Goal: Transaction & Acquisition: Purchase product/service

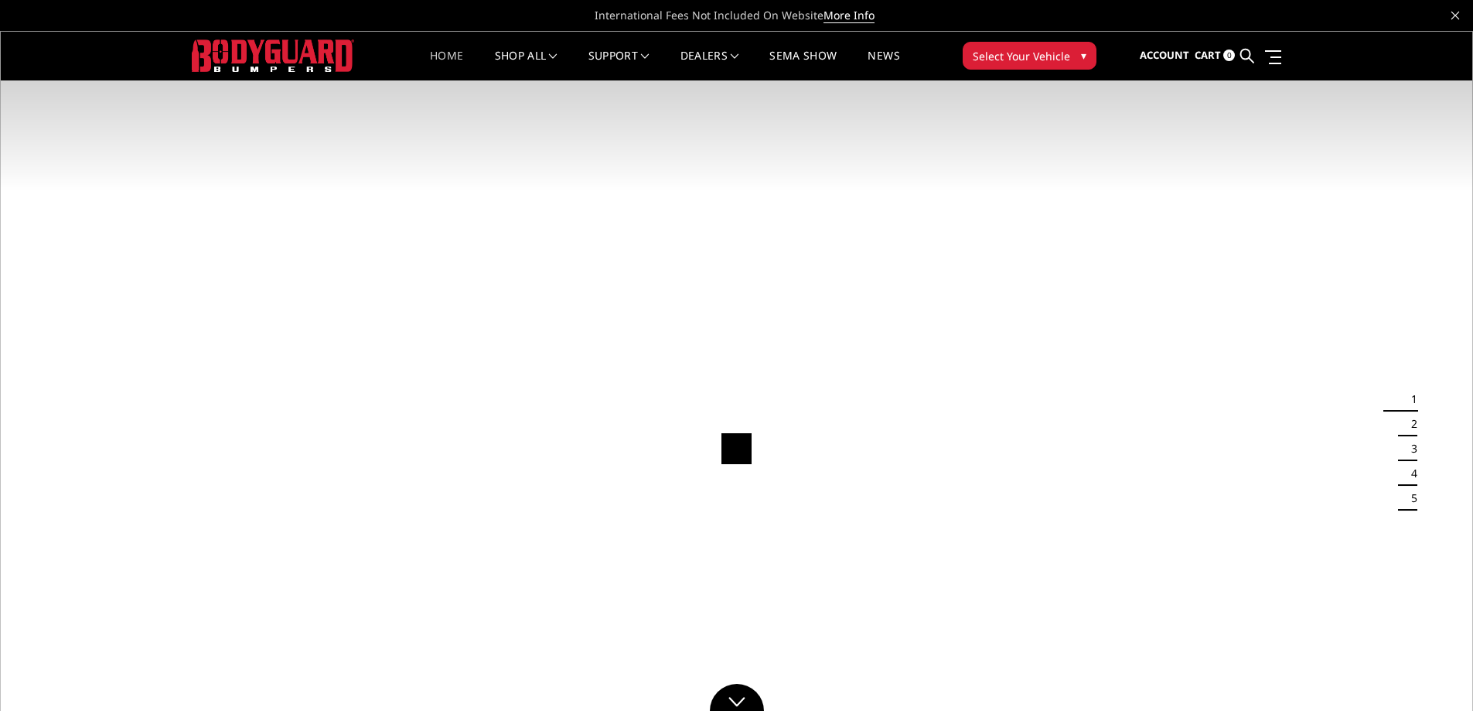
click at [1029, 63] on span "Select Your Vehicle" at bounding box center [1021, 56] width 97 height 16
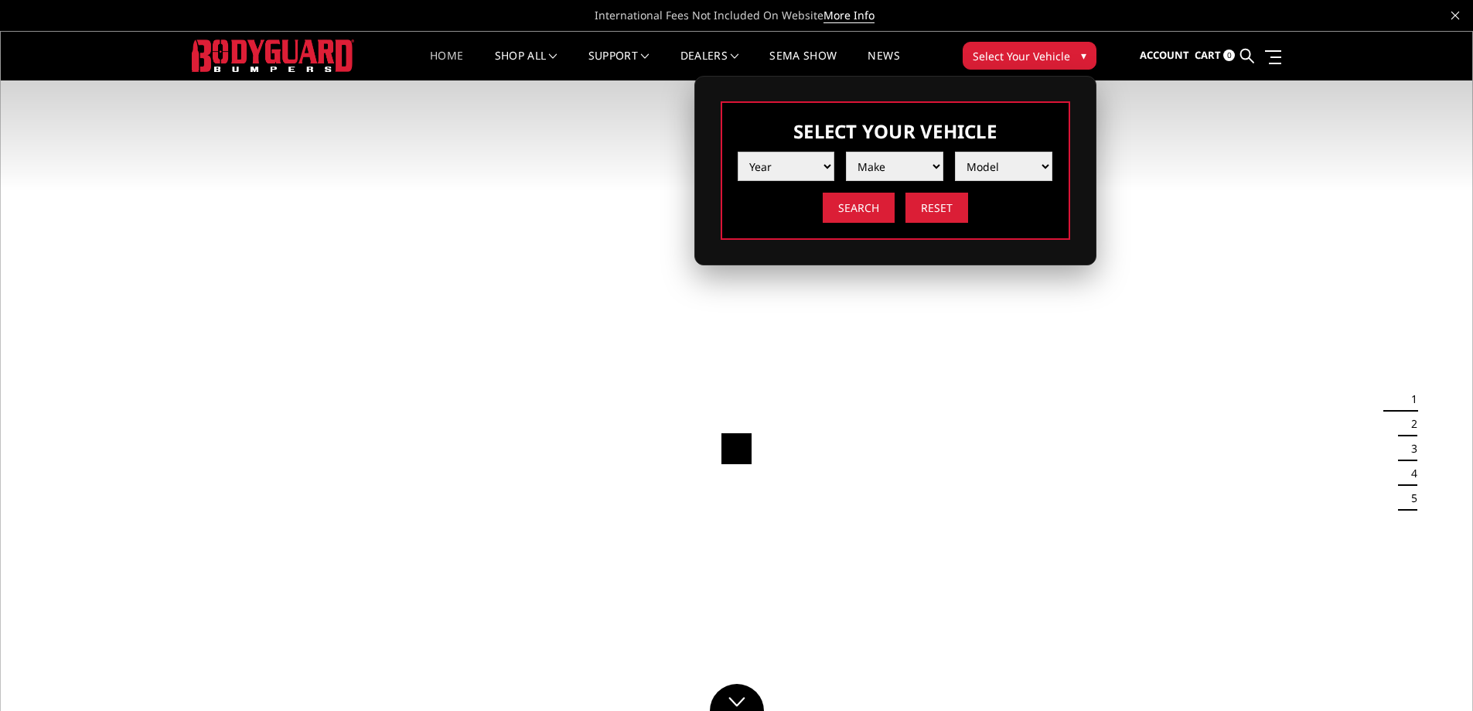
click at [794, 171] on select "Year [DATE] 2024 2023 2022 2021 2020 2019 2018 2017 2016 2015 2014 2013 2012 20…" at bounding box center [786, 166] width 97 height 29
select select "yr_2024"
click at [738, 152] on select "Year 2025 2024 2023 2022 2021 2020 2019 2018 2017 2016 2015 2014 2013 2012 2011…" at bounding box center [786, 166] width 97 height 29
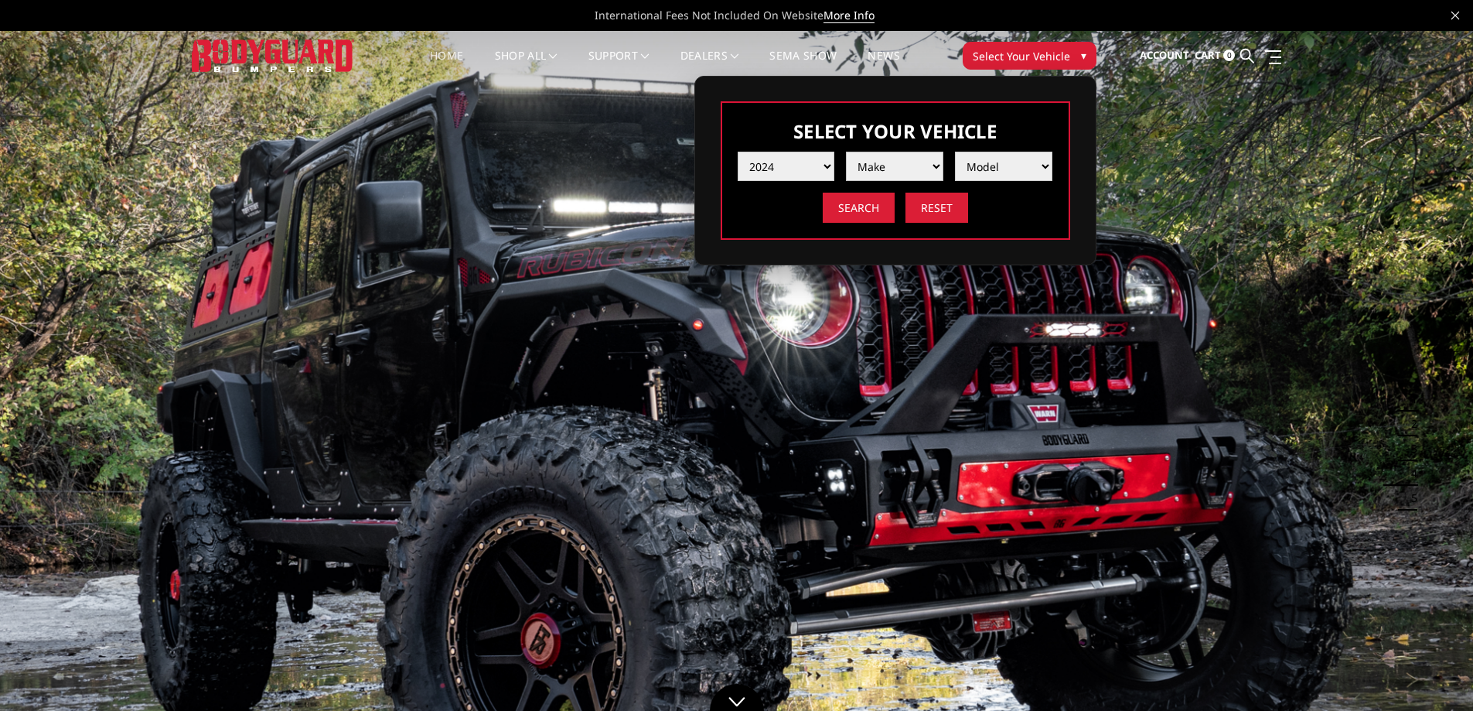
click at [900, 165] on select "Make Chevrolet Ford GMC Ram Toyota" at bounding box center [894, 166] width 97 height 29
select select "mk_toyota"
click at [846, 152] on select "Make Chevrolet Ford GMC Ram Toyota" at bounding box center [894, 166] width 97 height 29
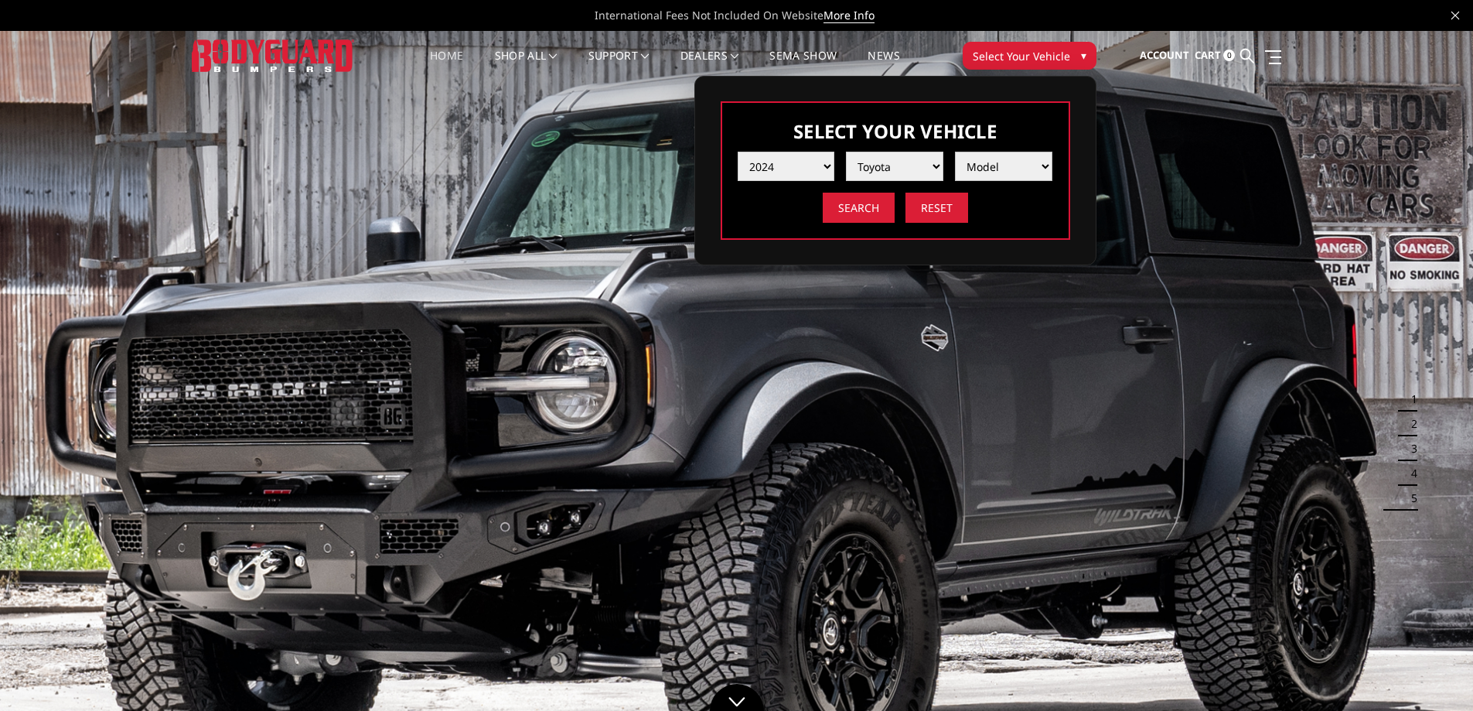
click at [988, 166] on select "Model Tacoma Tundra" at bounding box center [1003, 166] width 97 height 29
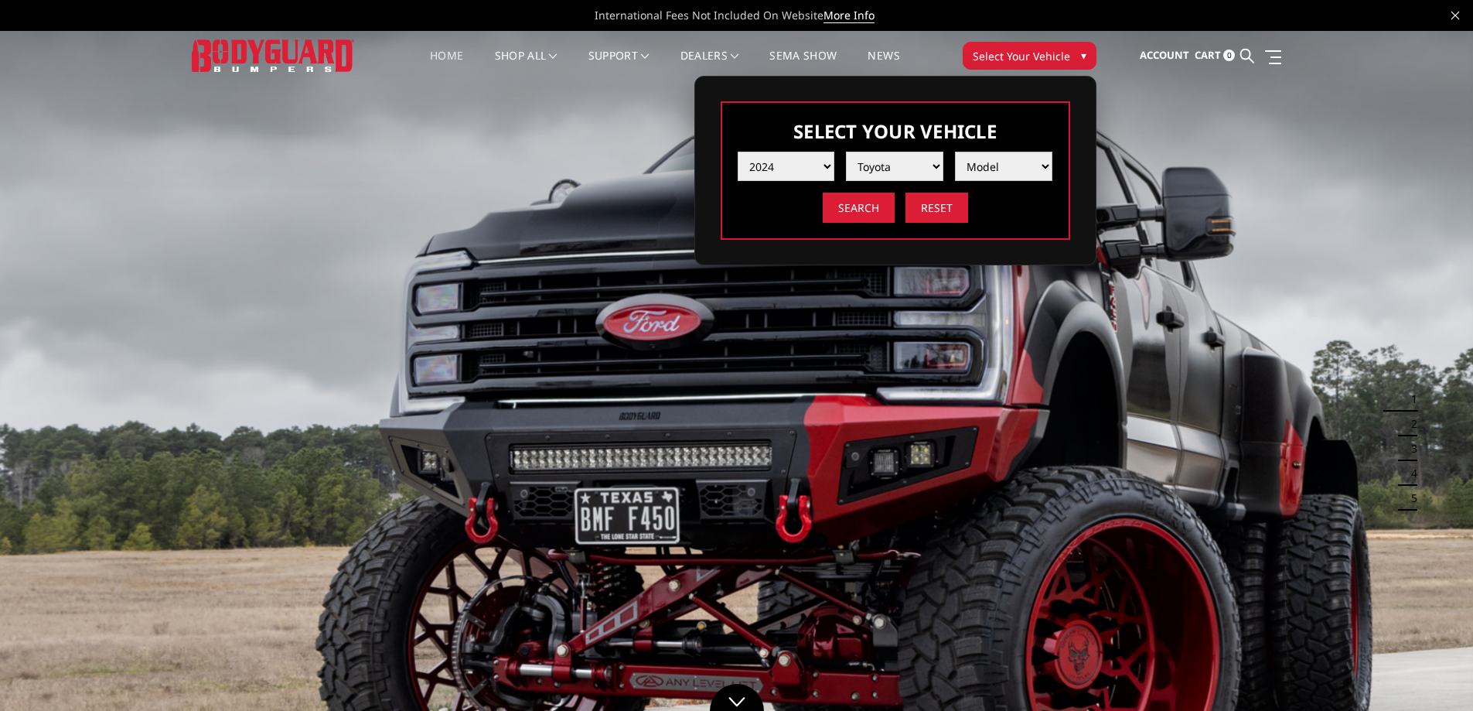
select select "md_tundra"
click at [955, 152] on select "Model Tacoma Tundra" at bounding box center [1003, 166] width 97 height 29
click at [855, 199] on input "Search" at bounding box center [859, 208] width 72 height 30
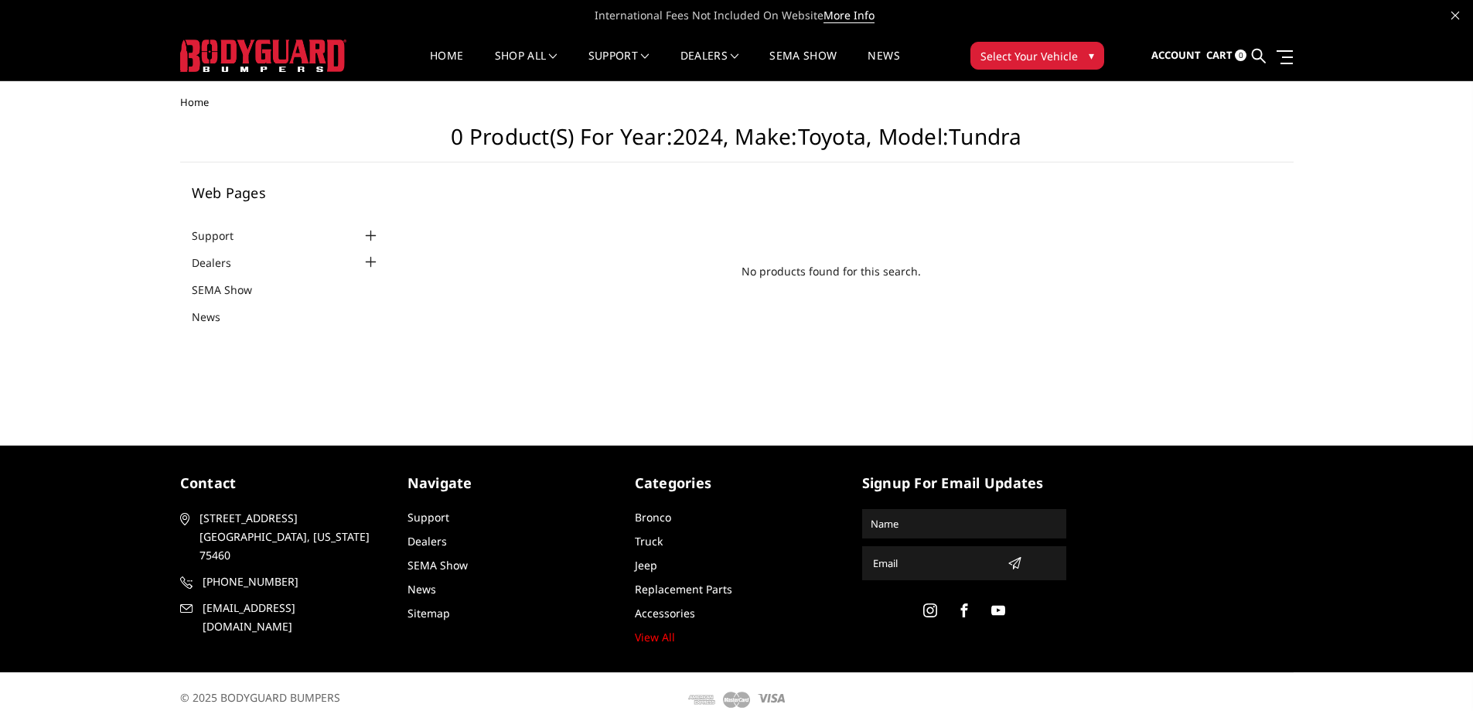
scroll to position [15, 0]
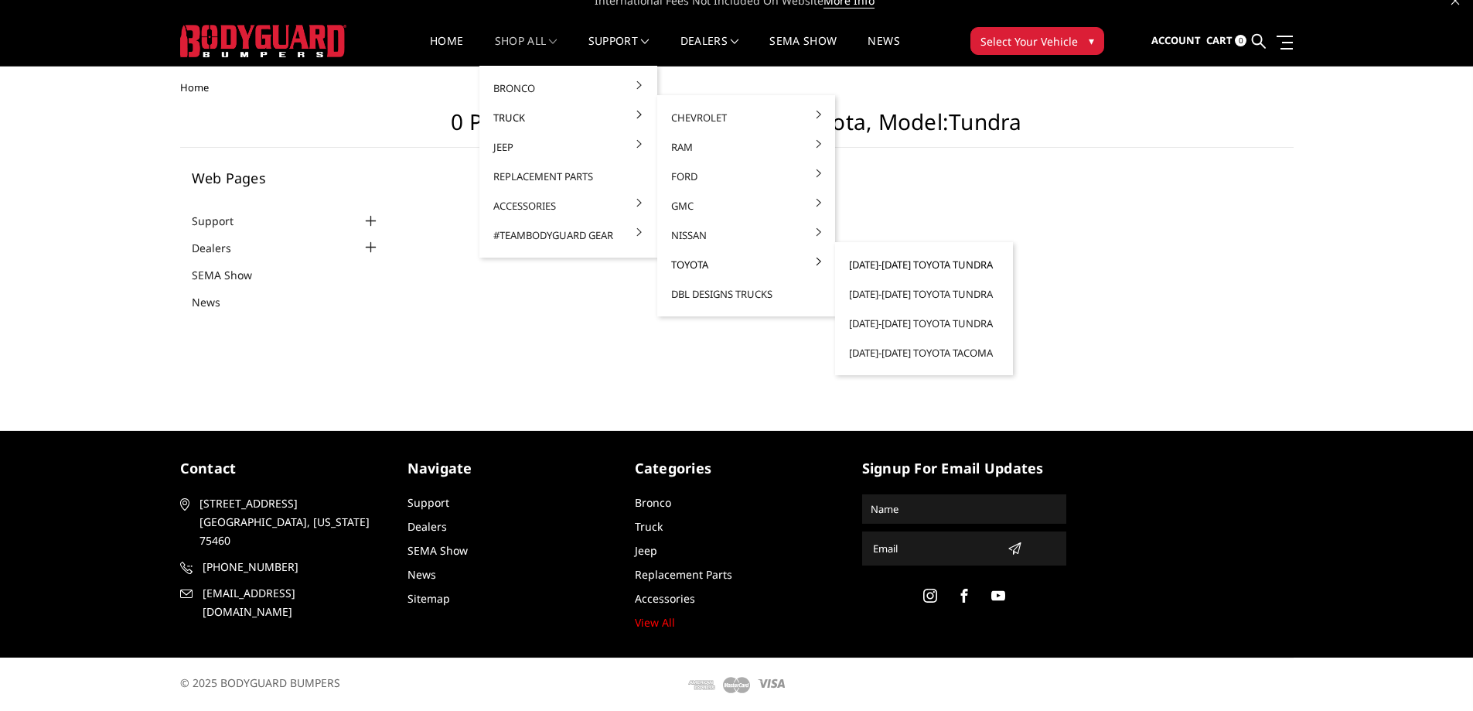
click at [858, 265] on link "[DATE]-[DATE] Toyota Tundra" at bounding box center [924, 264] width 166 height 29
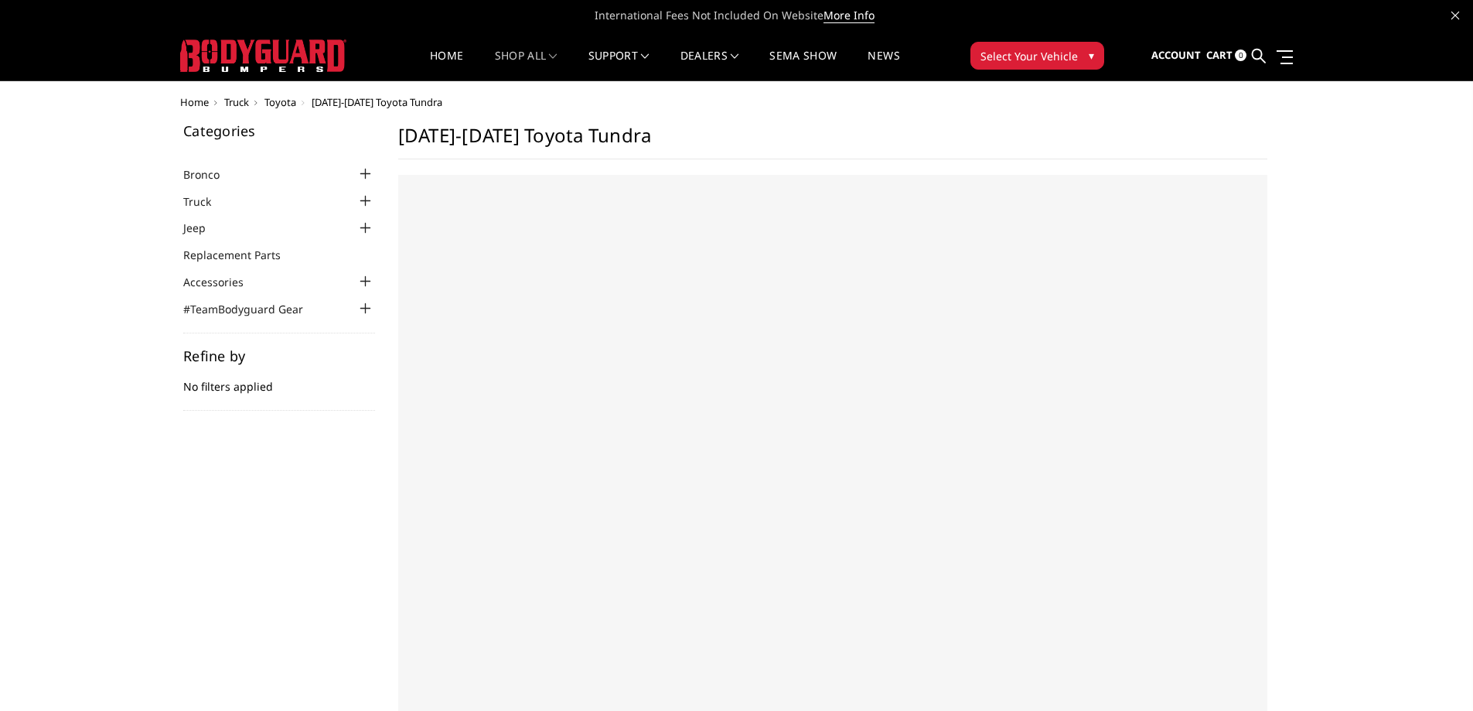
select select "US"
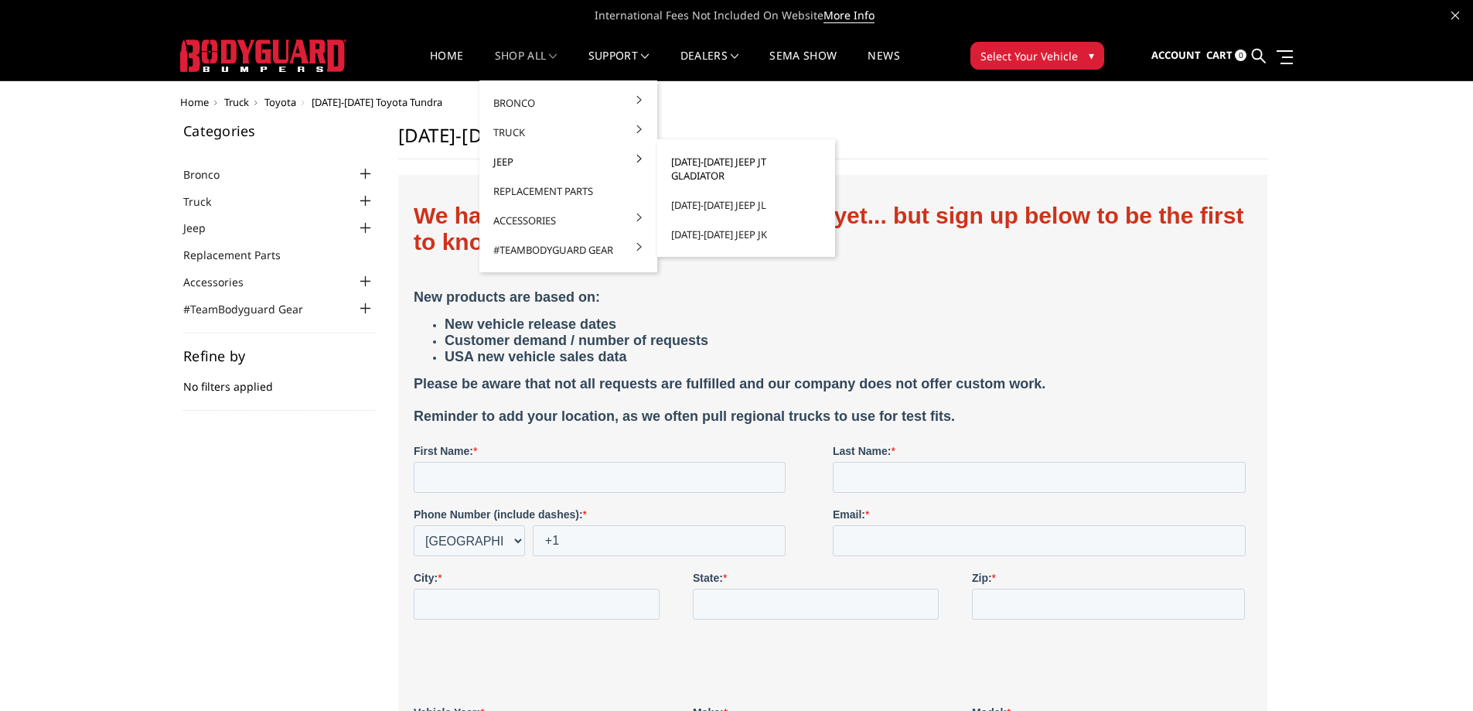
click at [705, 165] on link "[DATE]-[DATE] Jeep JT Gladiator" at bounding box center [747, 168] width 166 height 43
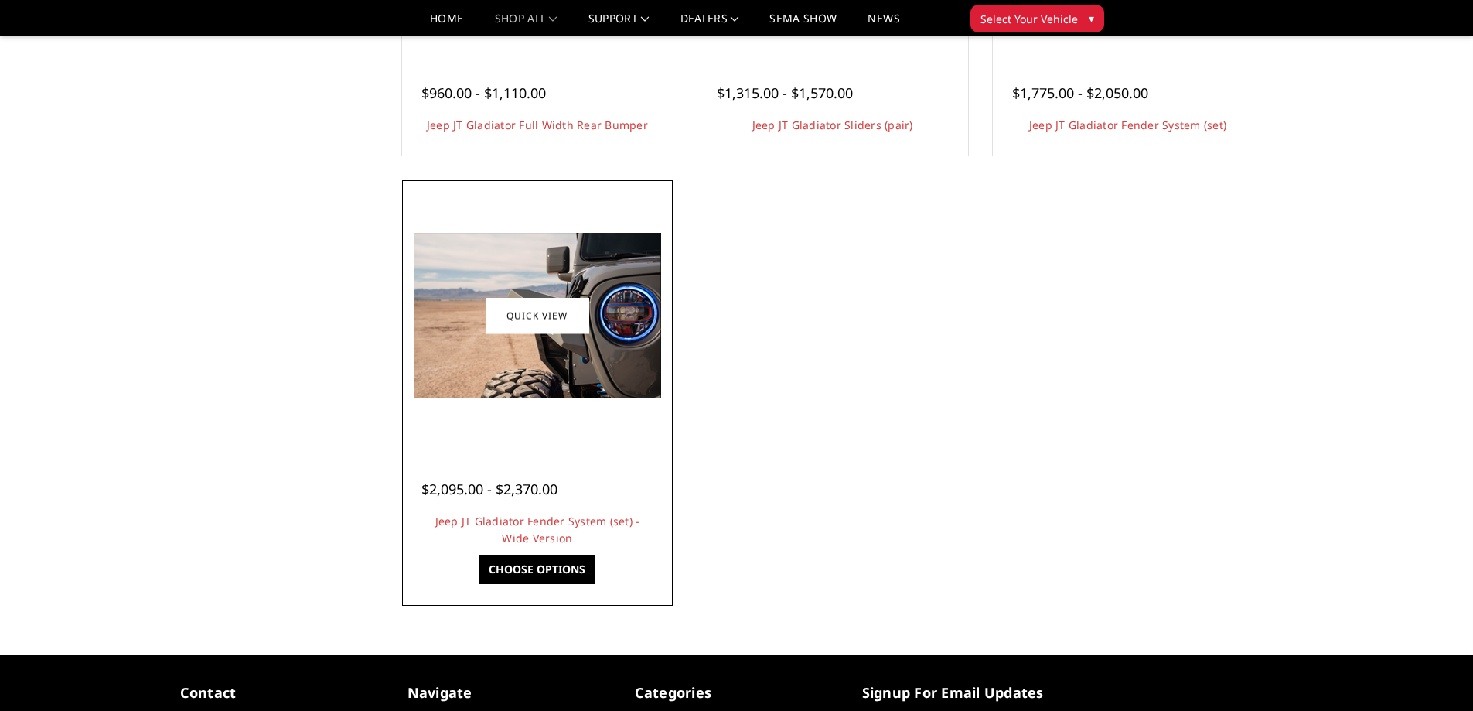
scroll to position [851, 0]
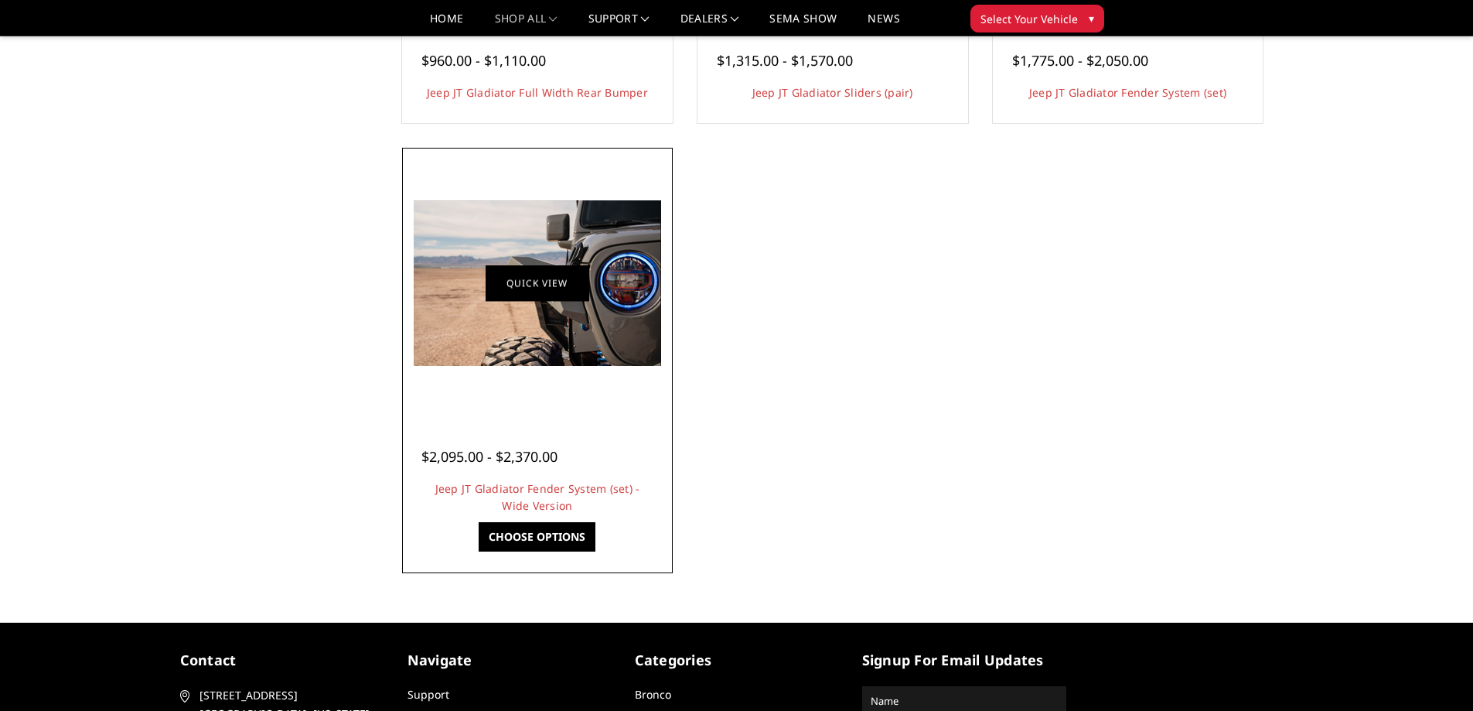
click at [547, 297] on link "Quick view" at bounding box center [538, 283] width 104 height 36
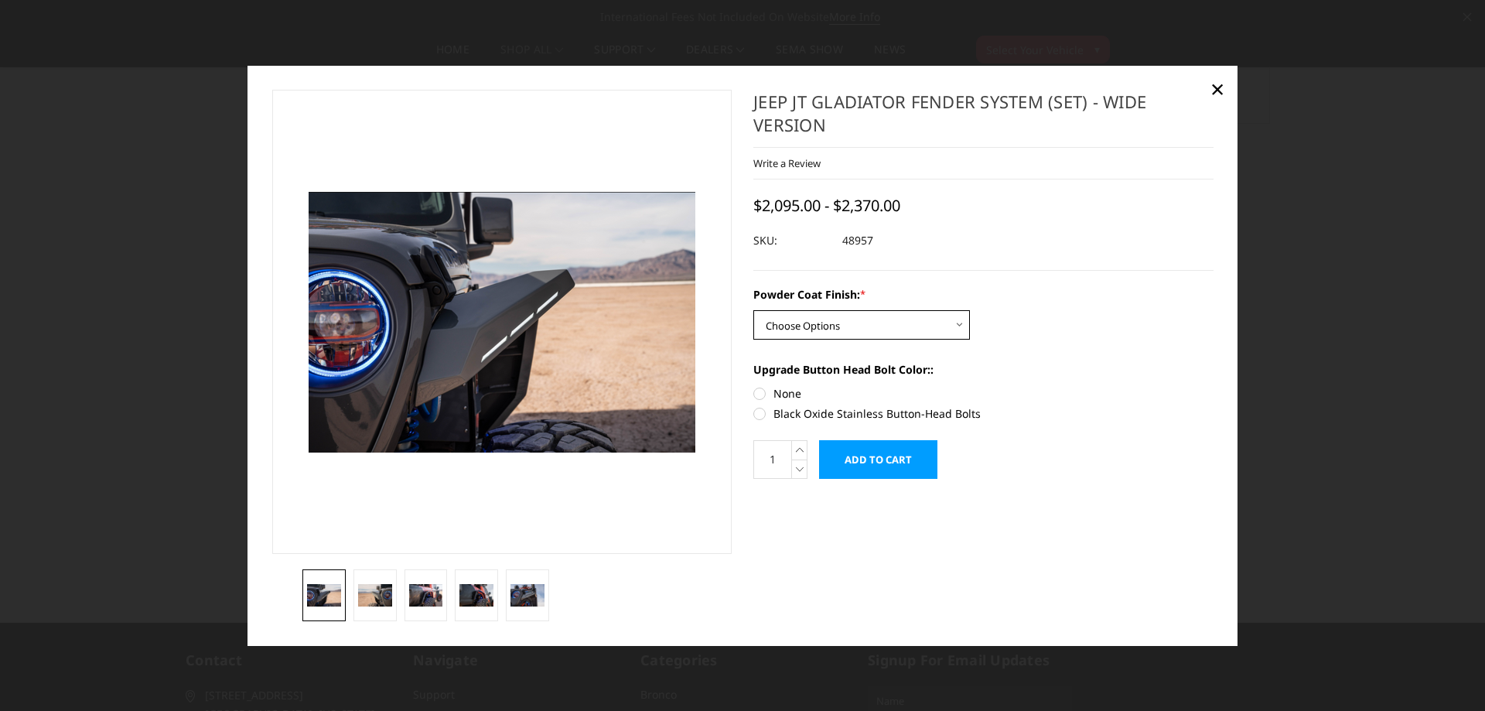
click at [868, 326] on select "Choose Options Bare Metal Textured Black Powder Coat" at bounding box center [861, 324] width 217 height 29
select select "3843"
click at [753, 310] on select "Choose Options Bare Metal Textured Black Powder Coat" at bounding box center [861, 324] width 217 height 29
click at [375, 588] on img at bounding box center [375, 595] width 34 height 22
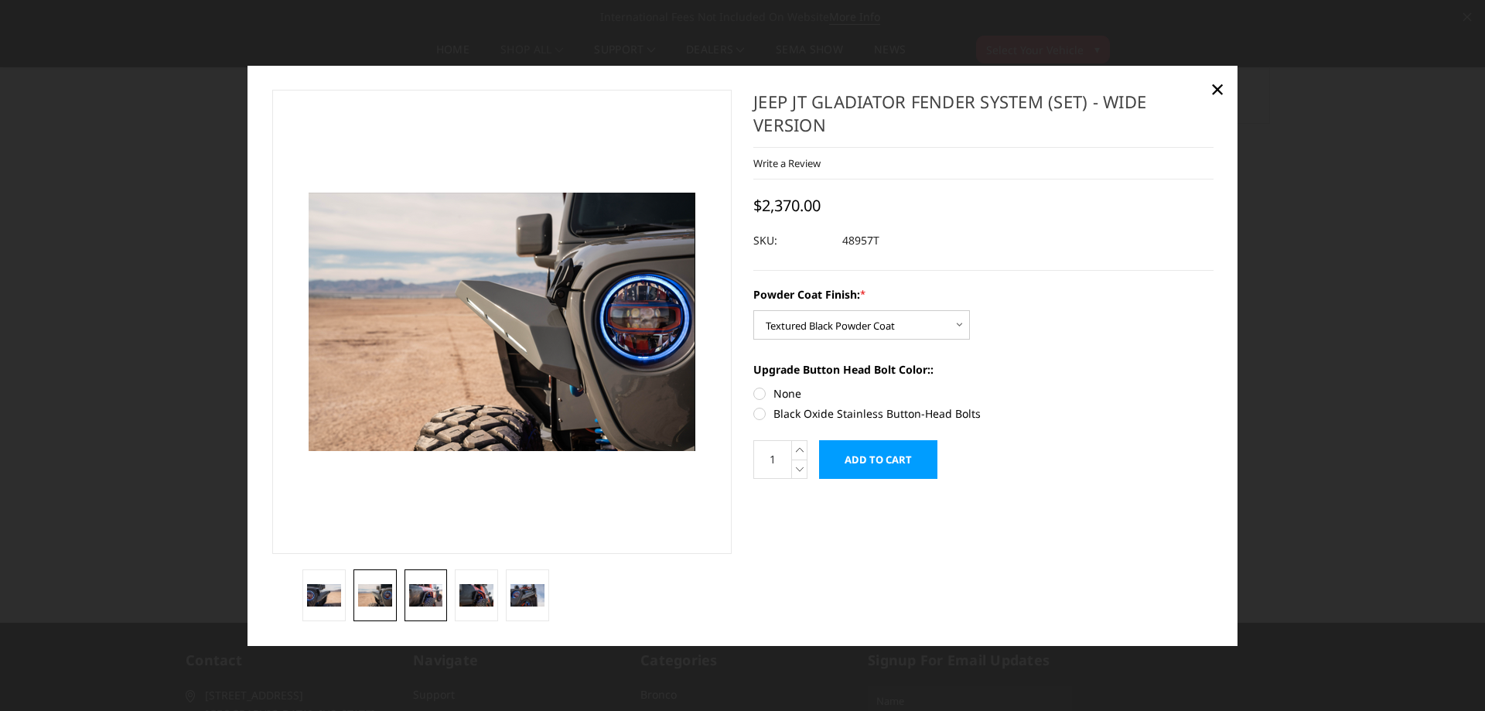
click at [418, 591] on img at bounding box center [426, 595] width 34 height 22
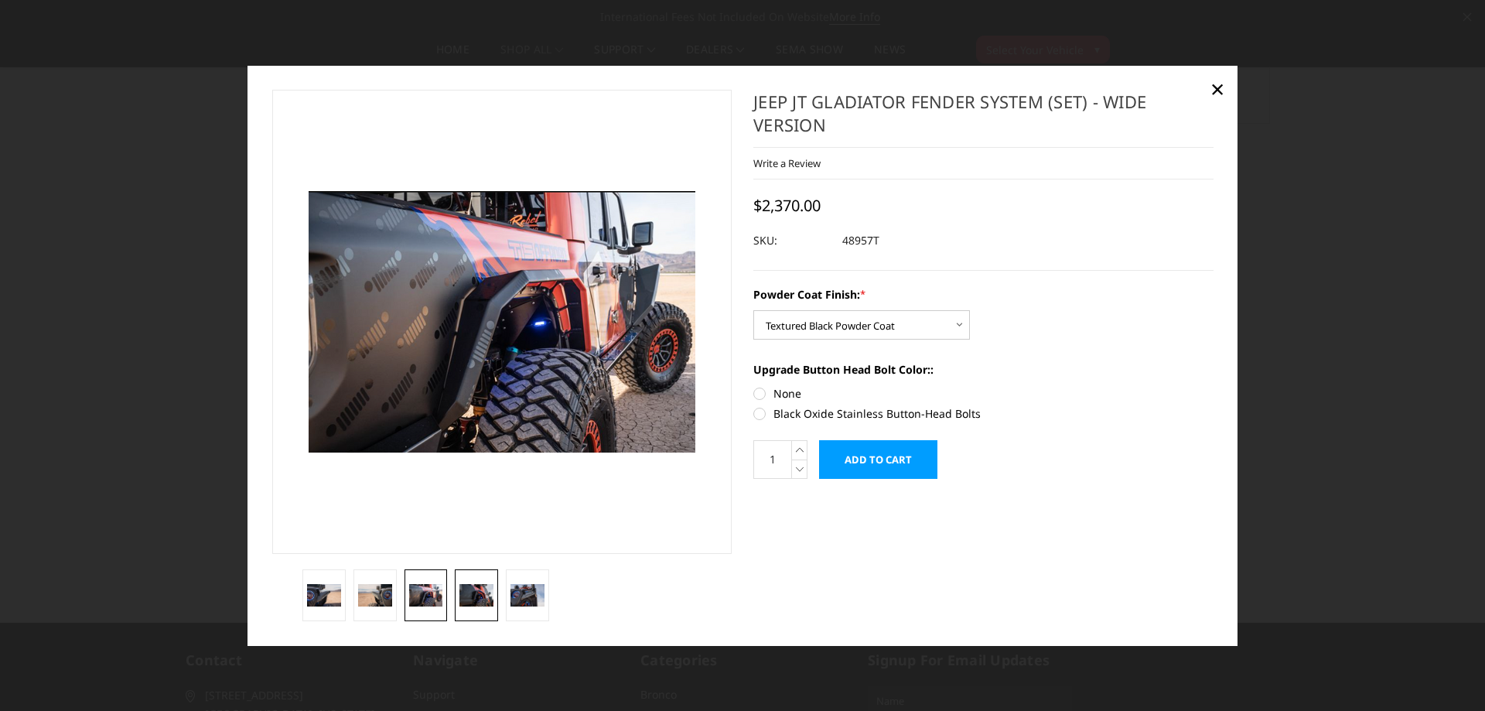
click at [468, 602] on img at bounding box center [476, 595] width 34 height 22
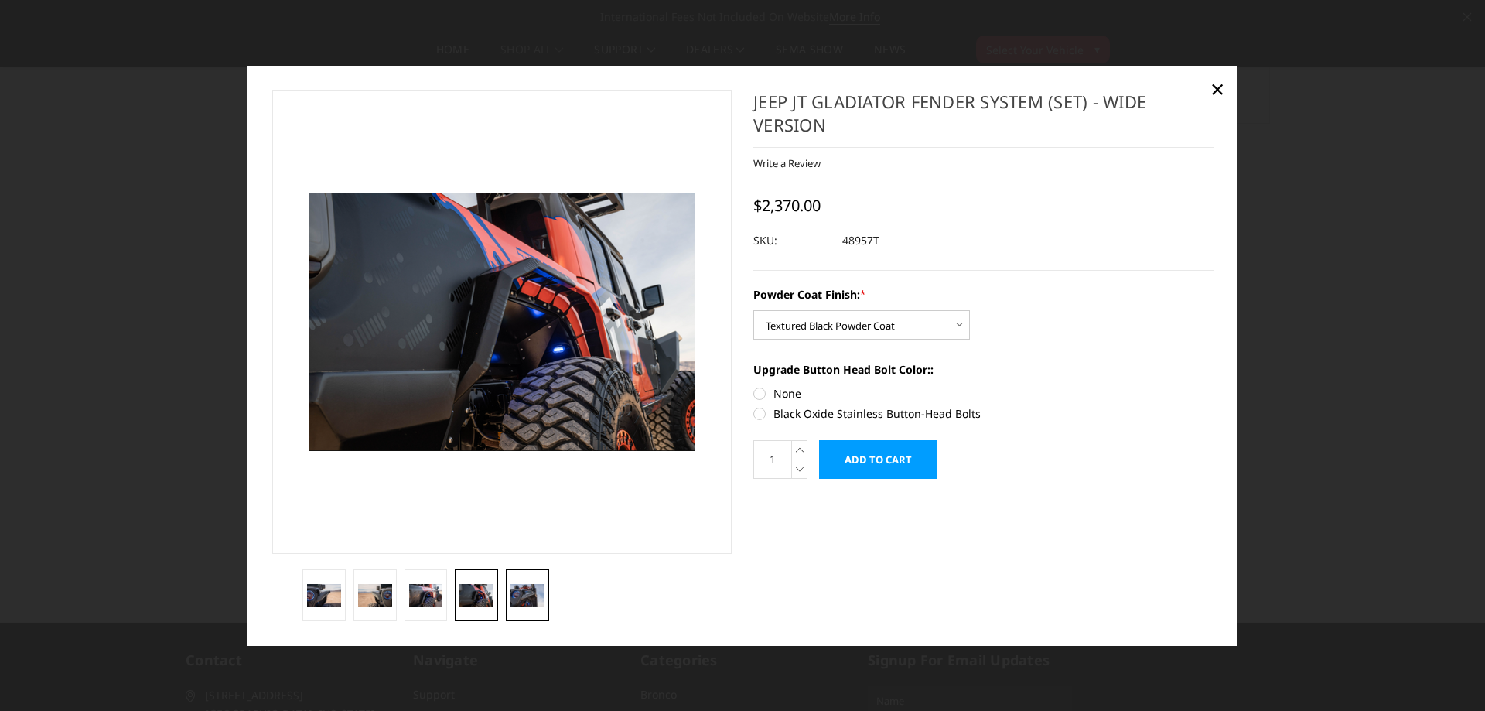
click at [531, 604] on img at bounding box center [527, 595] width 34 height 22
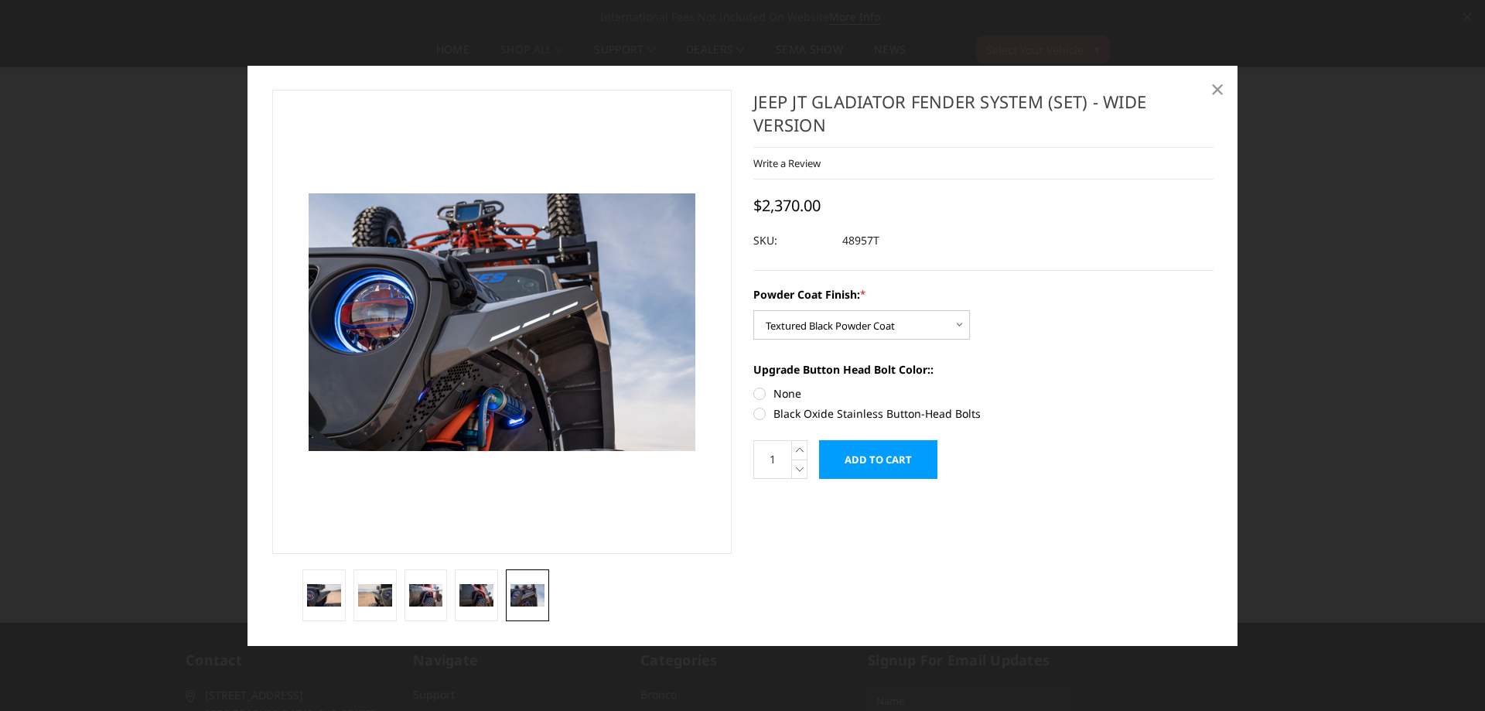
click at [1217, 88] on span "×" at bounding box center [1217, 88] width 14 height 33
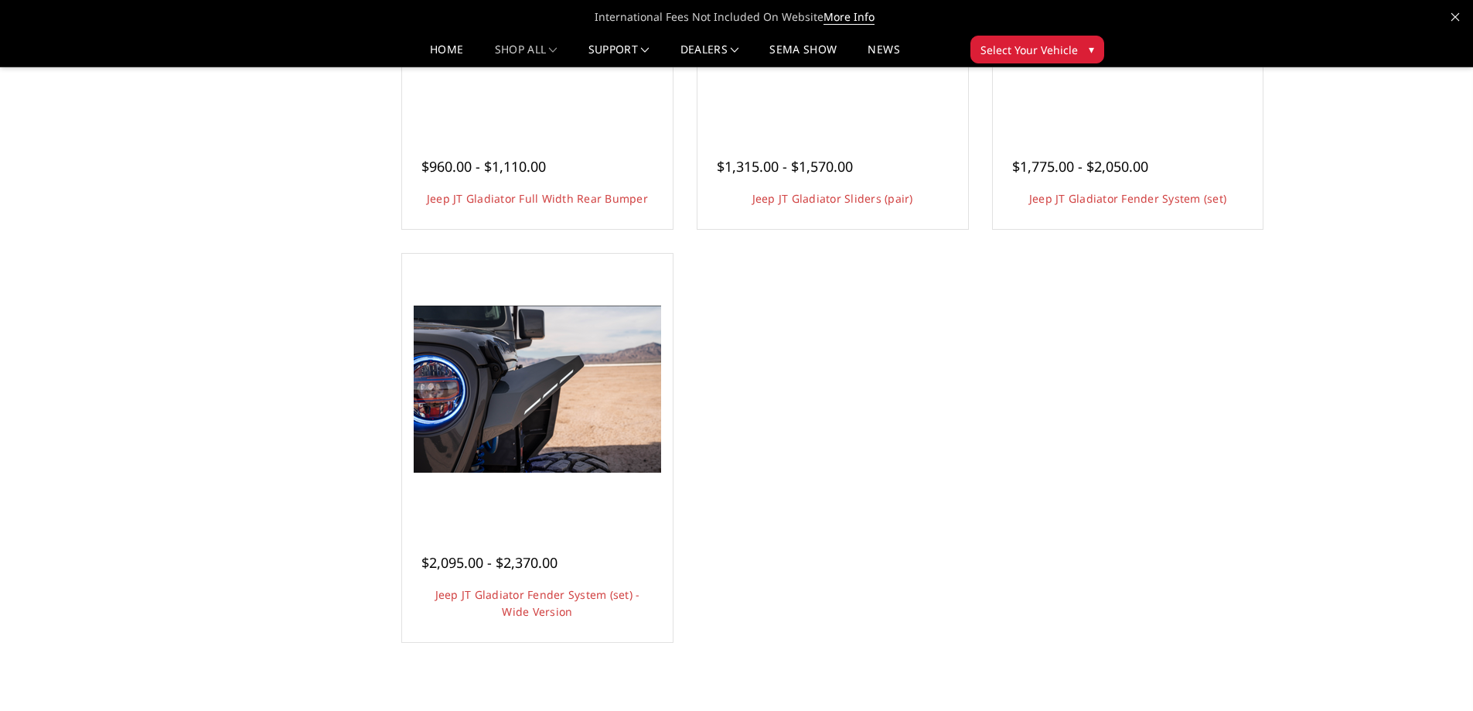
scroll to position [464, 0]
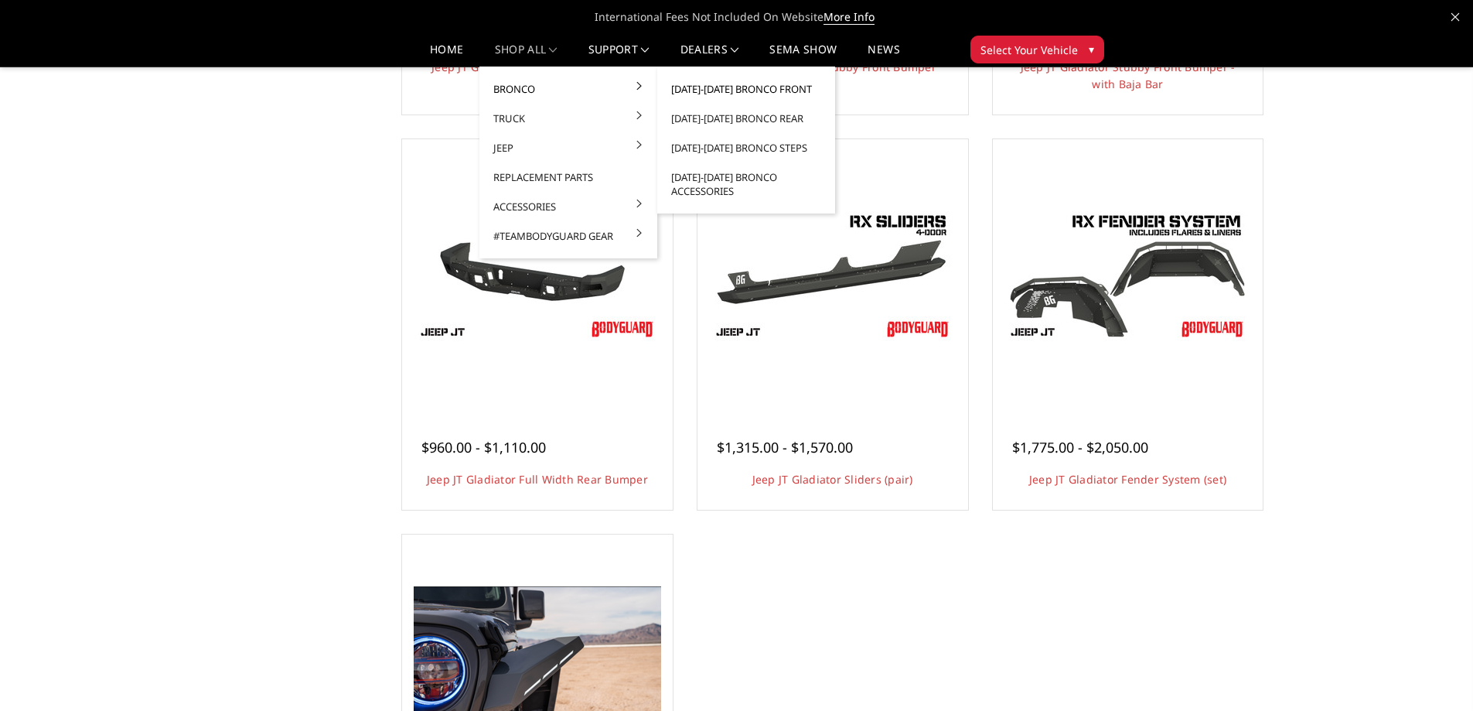
click at [699, 84] on link "[DATE]-[DATE] Bronco Front" at bounding box center [747, 88] width 166 height 29
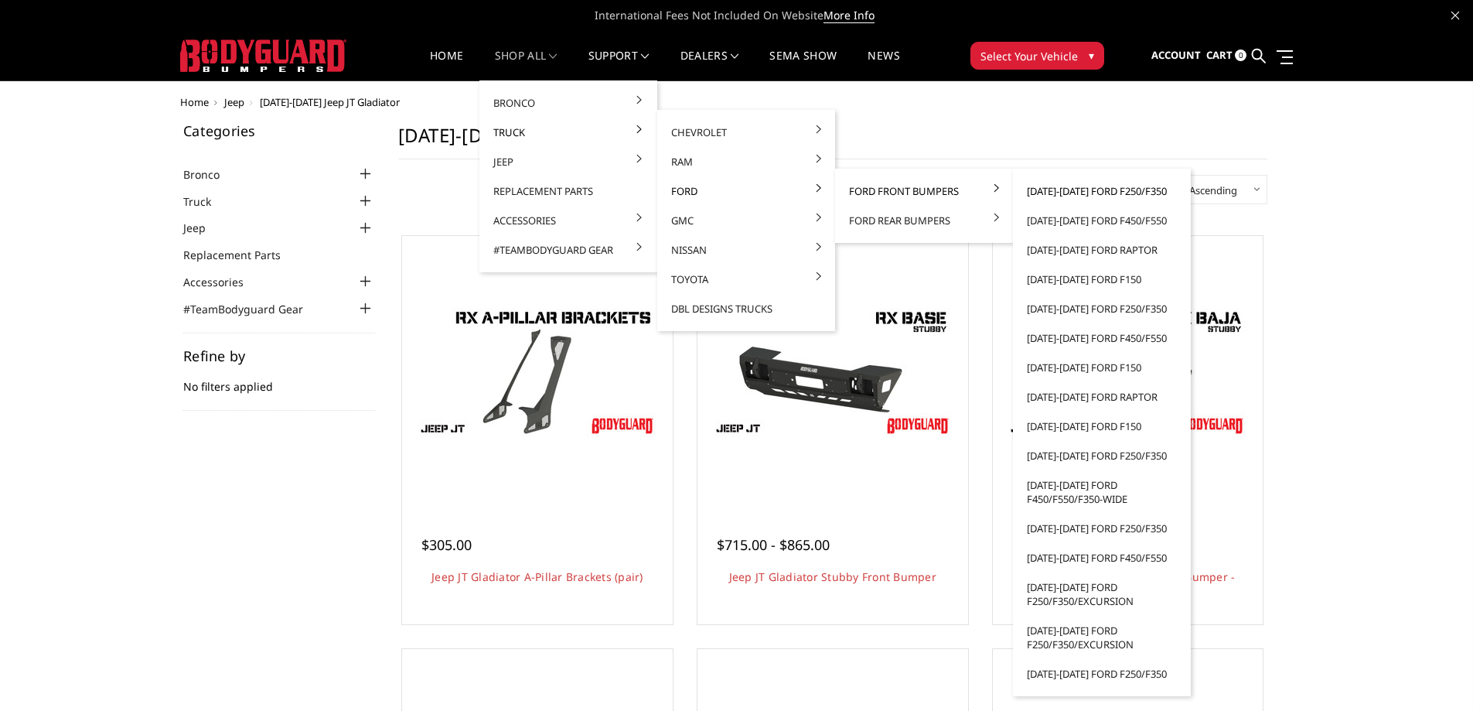
click at [1067, 190] on link "[DATE]-[DATE] Ford F250/F350" at bounding box center [1102, 190] width 166 height 29
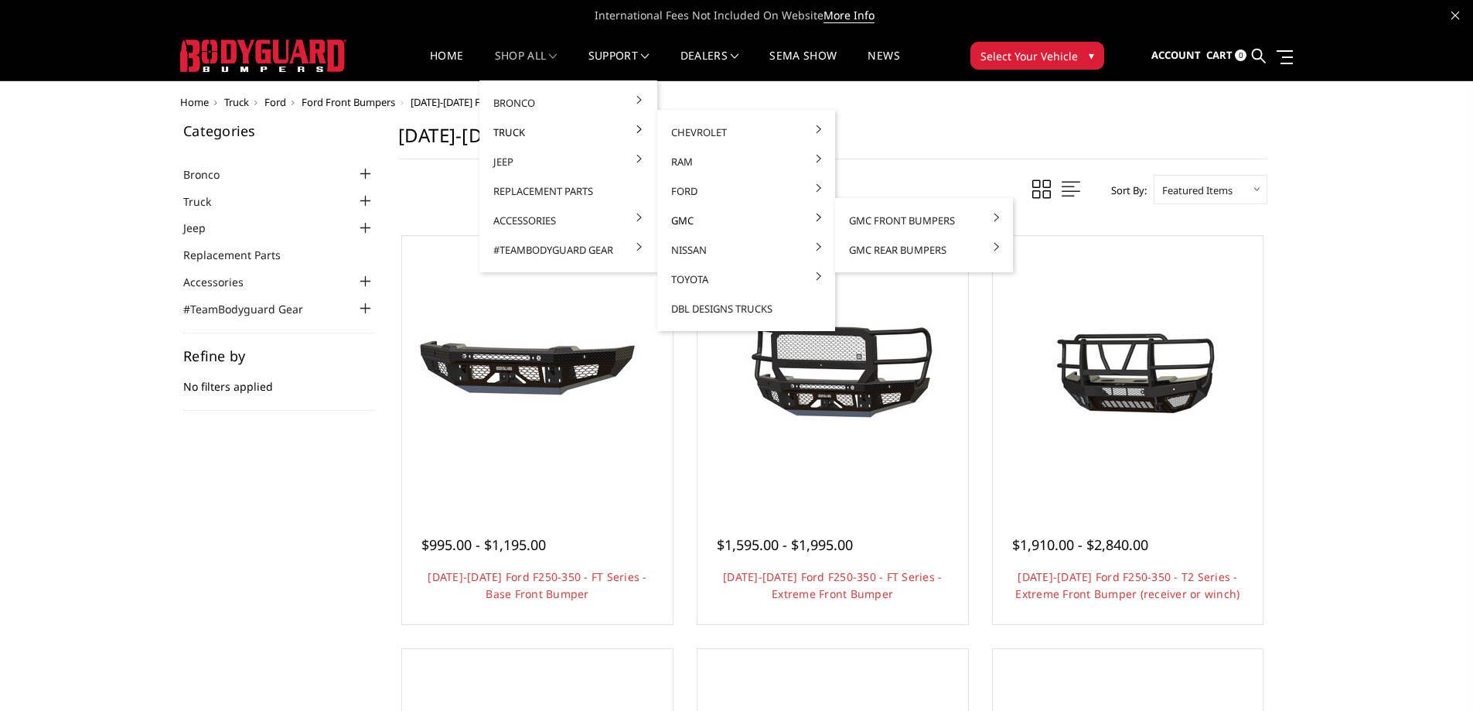
click at [710, 222] on link "GMC" at bounding box center [747, 220] width 166 height 29
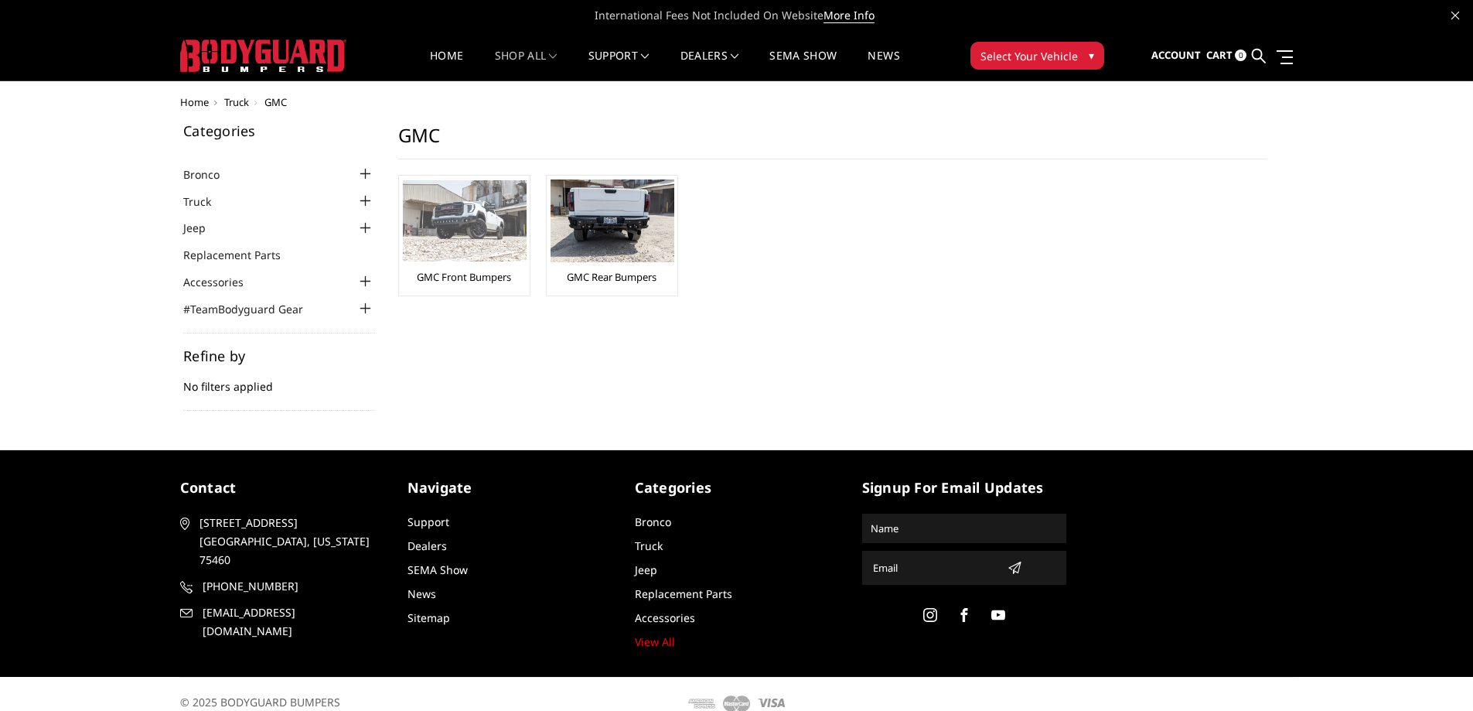
click at [481, 225] on img at bounding box center [465, 220] width 124 height 81
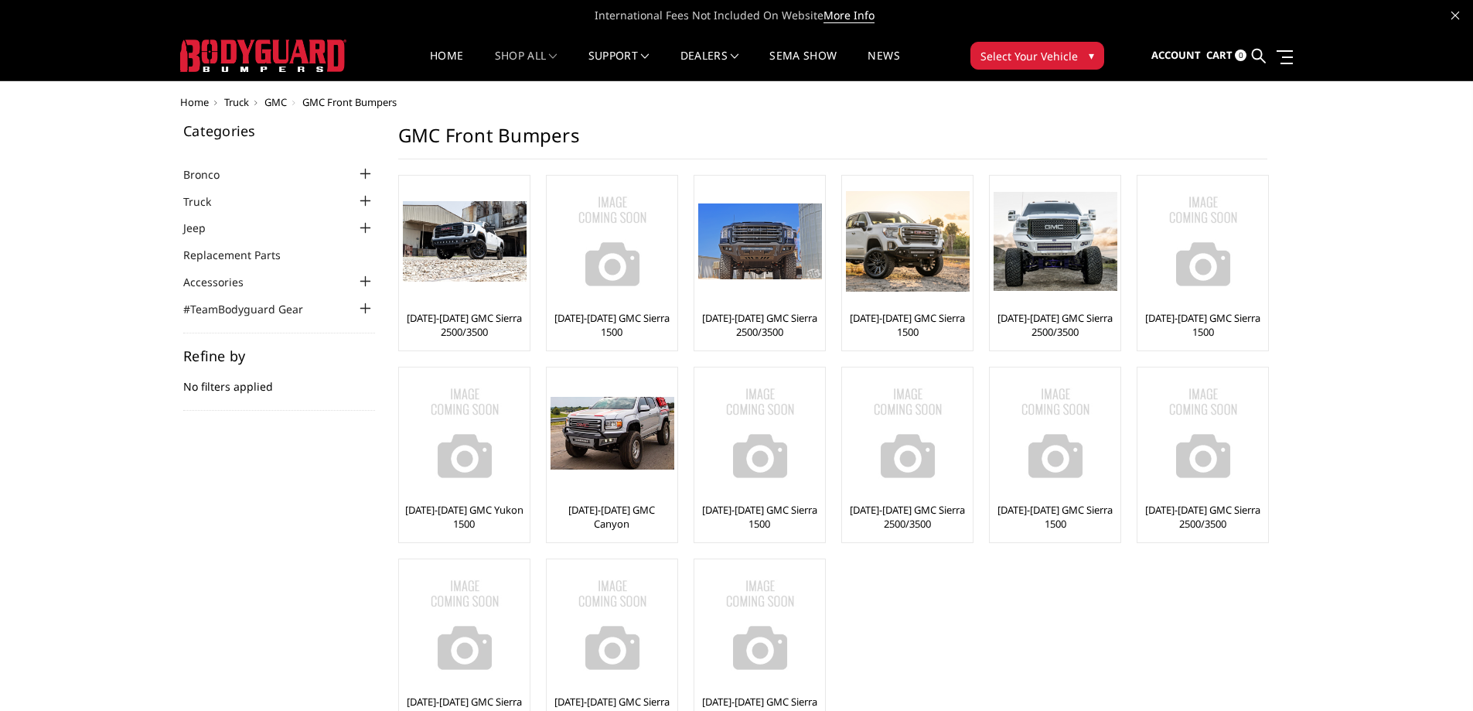
click at [1009, 56] on span "Select Your Vehicle" at bounding box center [1029, 56] width 97 height 16
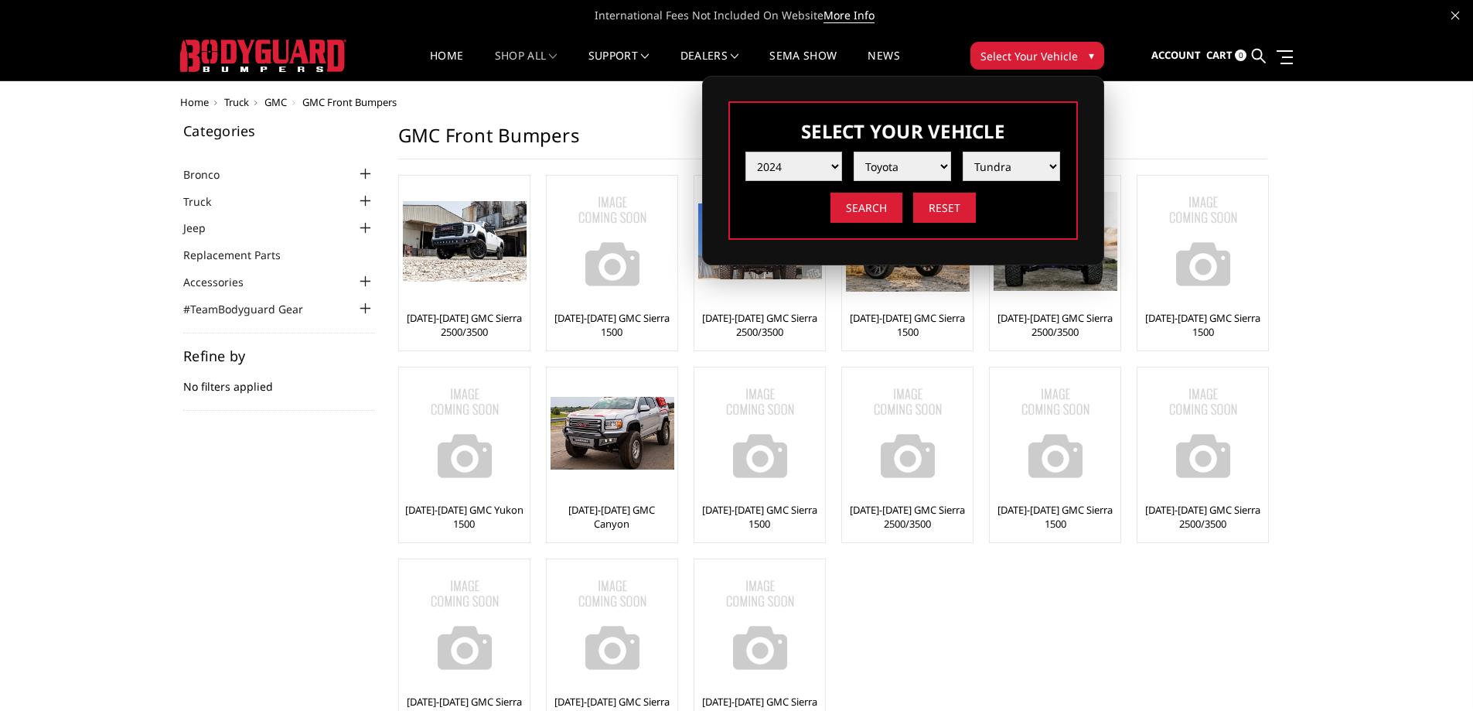
click at [814, 166] on select "Year [DATE] 2024 2023 2022 2021 2020 2019 2018 2017 2016 2015 2014 2013 2012 20…" at bounding box center [794, 166] width 97 height 29
select select "yr_2023"
click at [746, 152] on select "Year 2025 2024 2023 2022 2021 2020 2019 2018 2017 2016 2015 2014 2013 2012 2011…" at bounding box center [794, 166] width 97 height 29
select select "-1"
click at [890, 155] on select "Make Chevrolet Ford GMC Ram Toyota" at bounding box center [902, 166] width 97 height 29
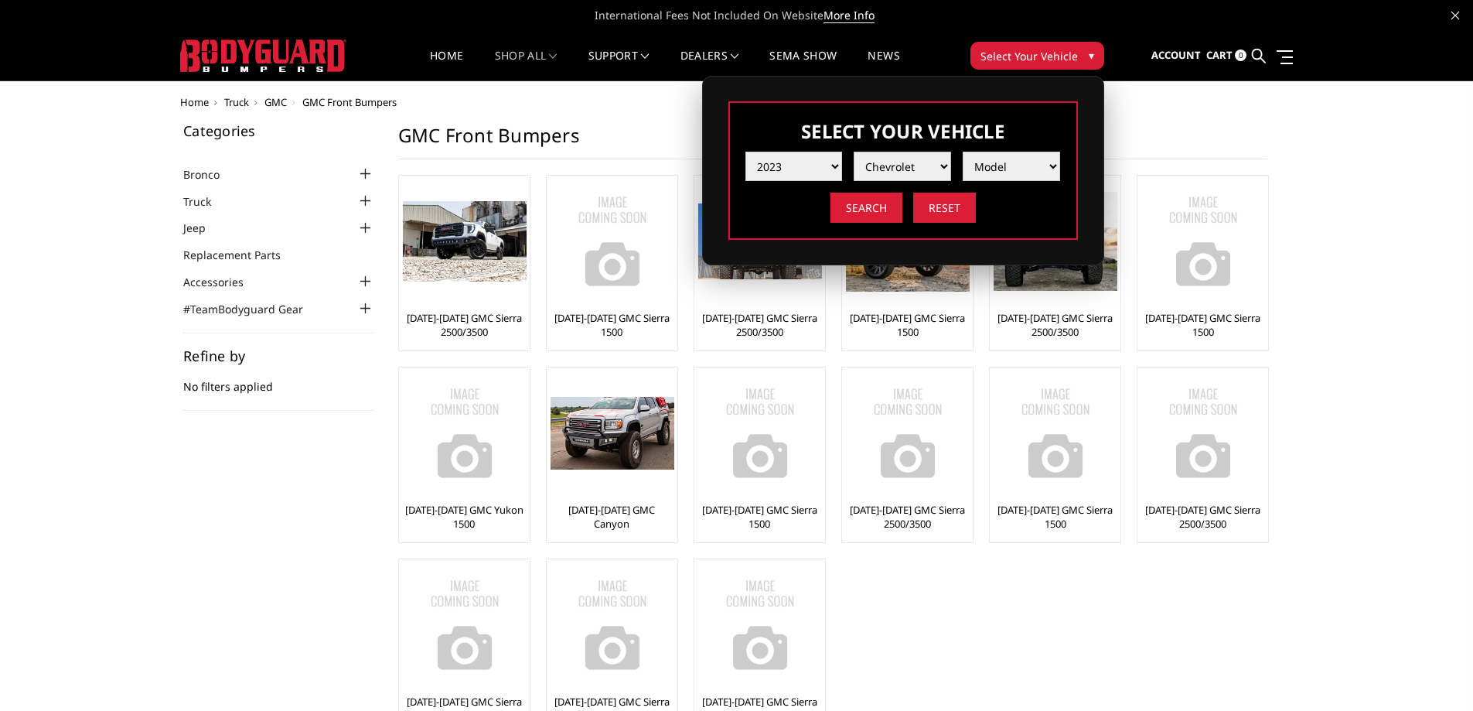
click at [854, 152] on select "Make Chevrolet Ford GMC Ram Toyota" at bounding box center [902, 166] width 97 height 29
click at [985, 164] on select "Model Silverado 1500 Silverado 2500 / 3500 Silverado 4500 / 5500 / 6500" at bounding box center [1011, 166] width 97 height 29
click at [892, 155] on select "Make Chevrolet Ford GMC Ram Toyota" at bounding box center [902, 166] width 97 height 29
select select "mk_gmc"
click at [854, 152] on select "Make Chevrolet Ford GMC Ram Toyota" at bounding box center [902, 166] width 97 height 29
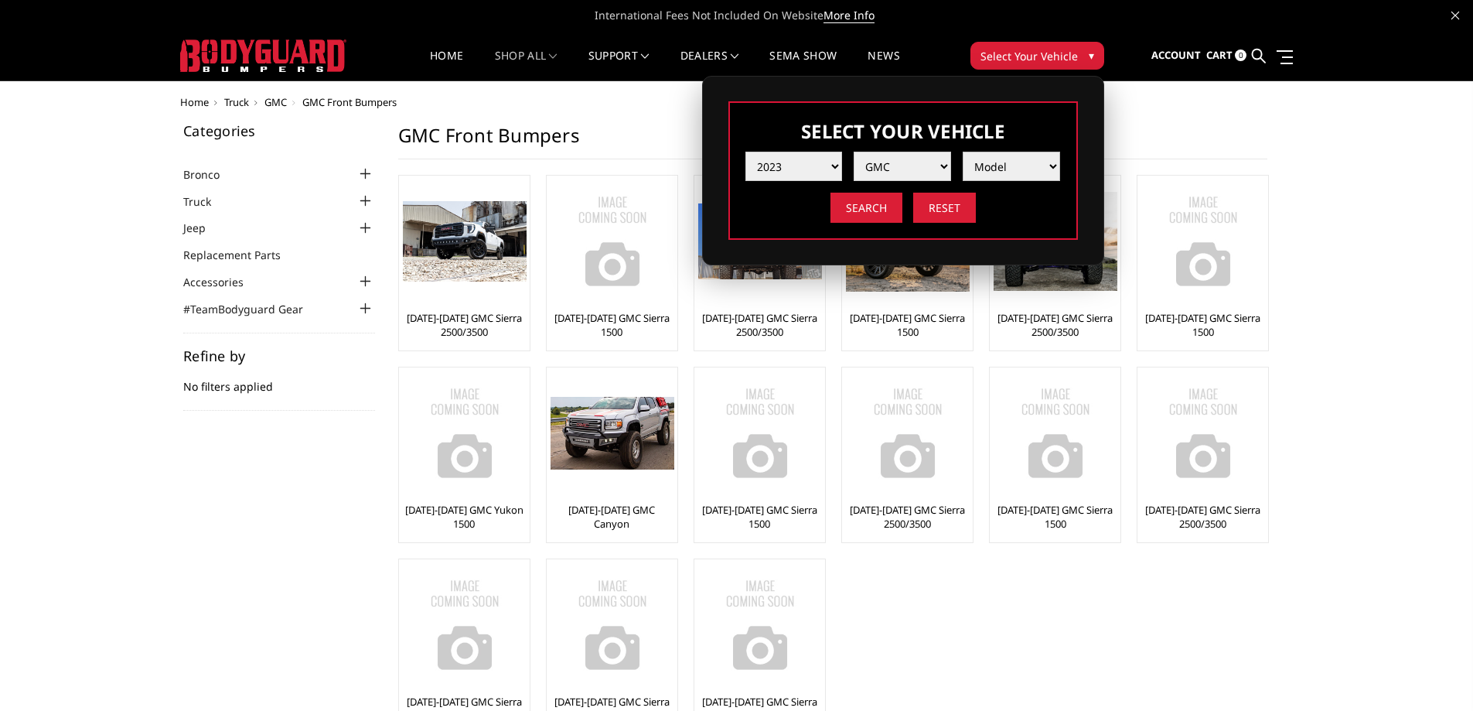
click at [998, 164] on select "Model Sierra 1500 Sierra 2500 / 3500" at bounding box center [1011, 166] width 97 height 29
click at [905, 162] on select "Make Chevrolet Ford GMC Ram Toyota" at bounding box center [902, 166] width 97 height 29
drag, startPoint x: 946, startPoint y: 587, endPoint x: 933, endPoint y: 572, distance: 19.7
click at [946, 588] on ul "2024-2025 GMC Sierra 2500/3500 2022-2025 GMC Sierra 1500 2020-2023 GMC Sierra 2…" at bounding box center [833, 462] width 900 height 575
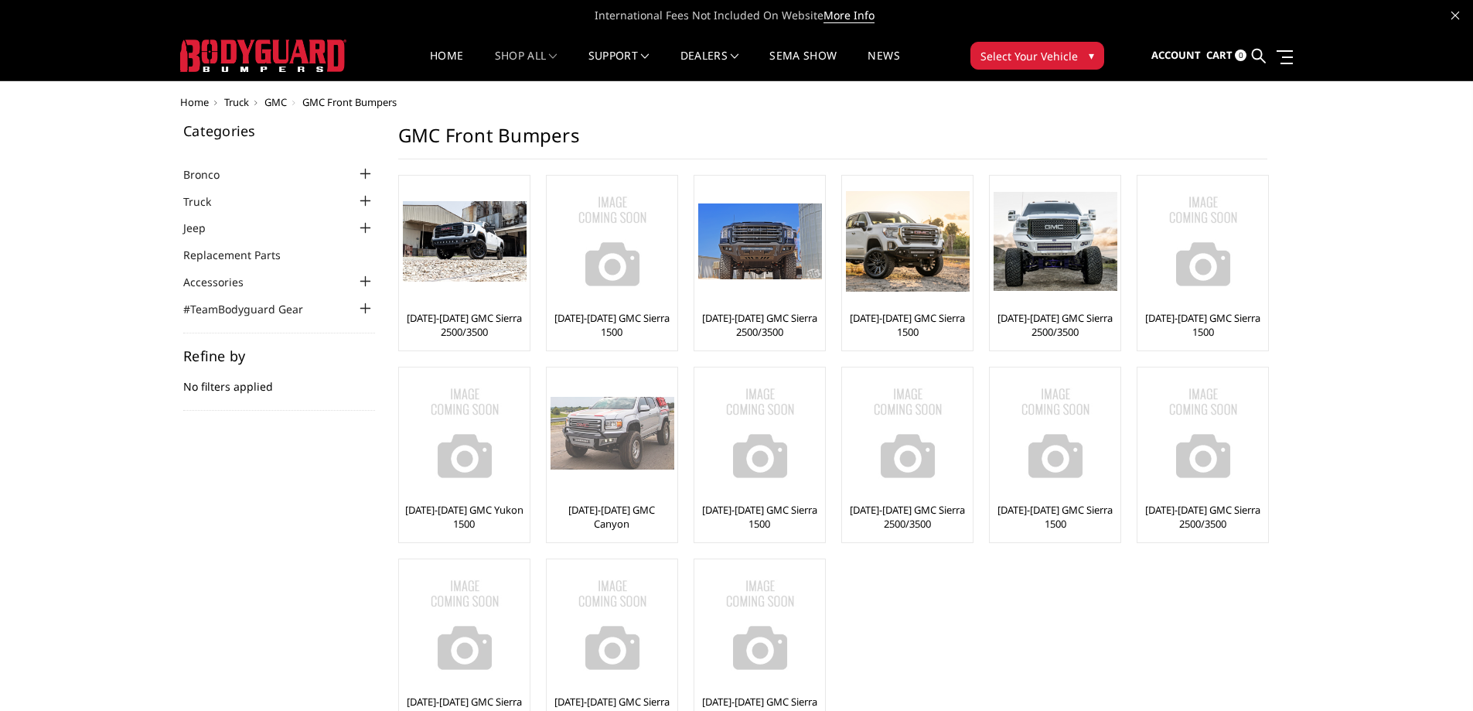
click at [602, 455] on img at bounding box center [613, 433] width 124 height 73
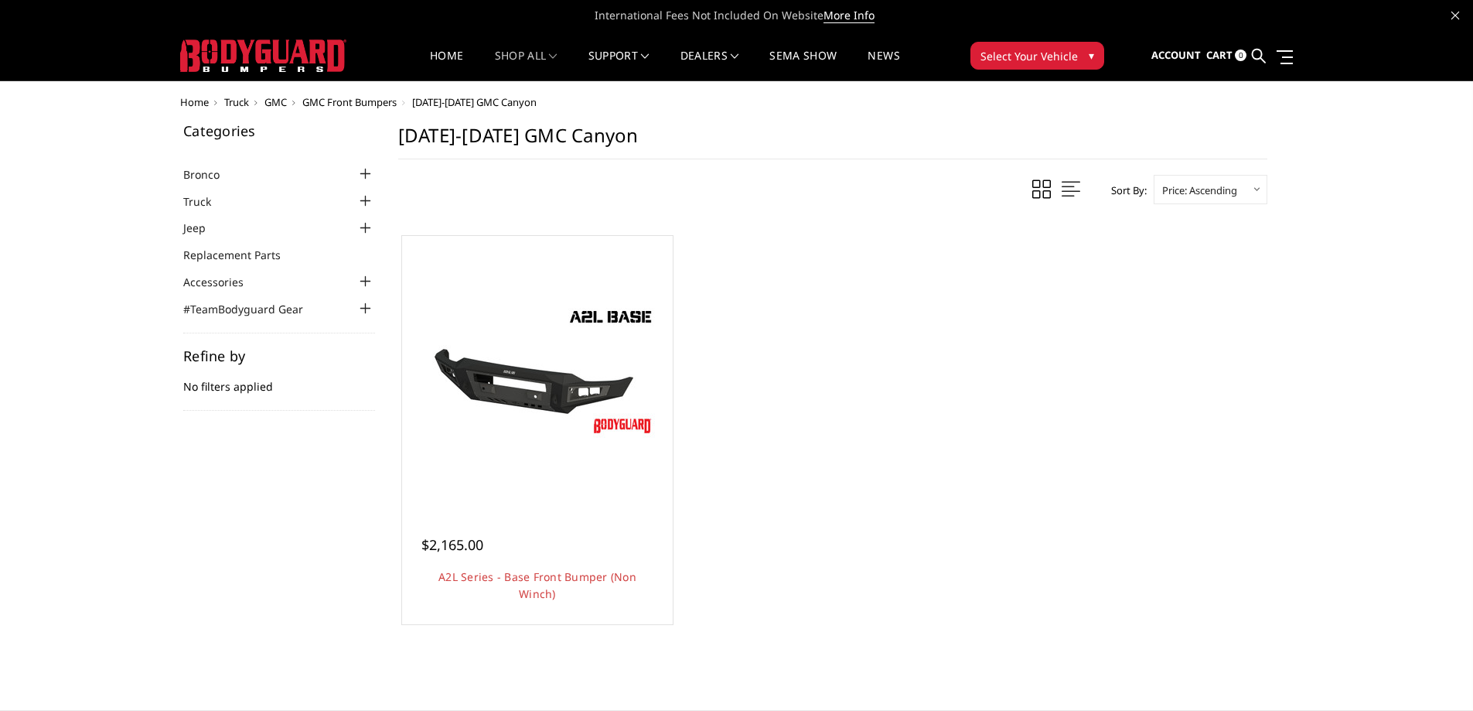
click at [1023, 57] on span "Select Your Vehicle" at bounding box center [1029, 56] width 97 height 16
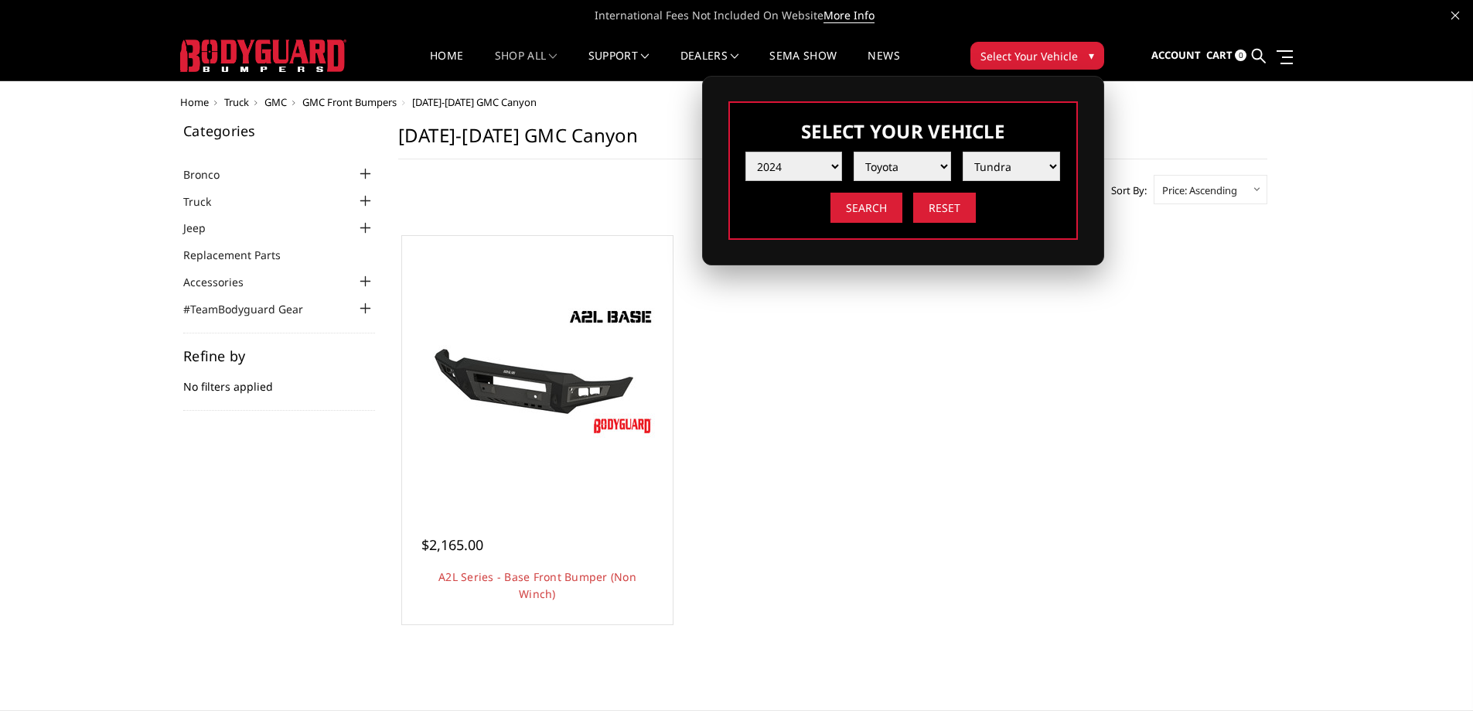
click at [814, 173] on select "Year [DATE] 2024 2023 2022 2021 2020 2019 2018 2017 2016 2015 2014 2013 2012 20…" at bounding box center [794, 166] width 97 height 29
select select "yr_2020"
click at [746, 152] on select "Year [DATE] 2024 2023 2022 2021 2020 2019 2018 2017 2016 2015 2014 2013 2012 20…" at bounding box center [794, 166] width 97 height 29
select select "-1"
click at [903, 167] on select "Make Chevrolet Ford GMC Nissan Ram Toyota" at bounding box center [902, 166] width 97 height 29
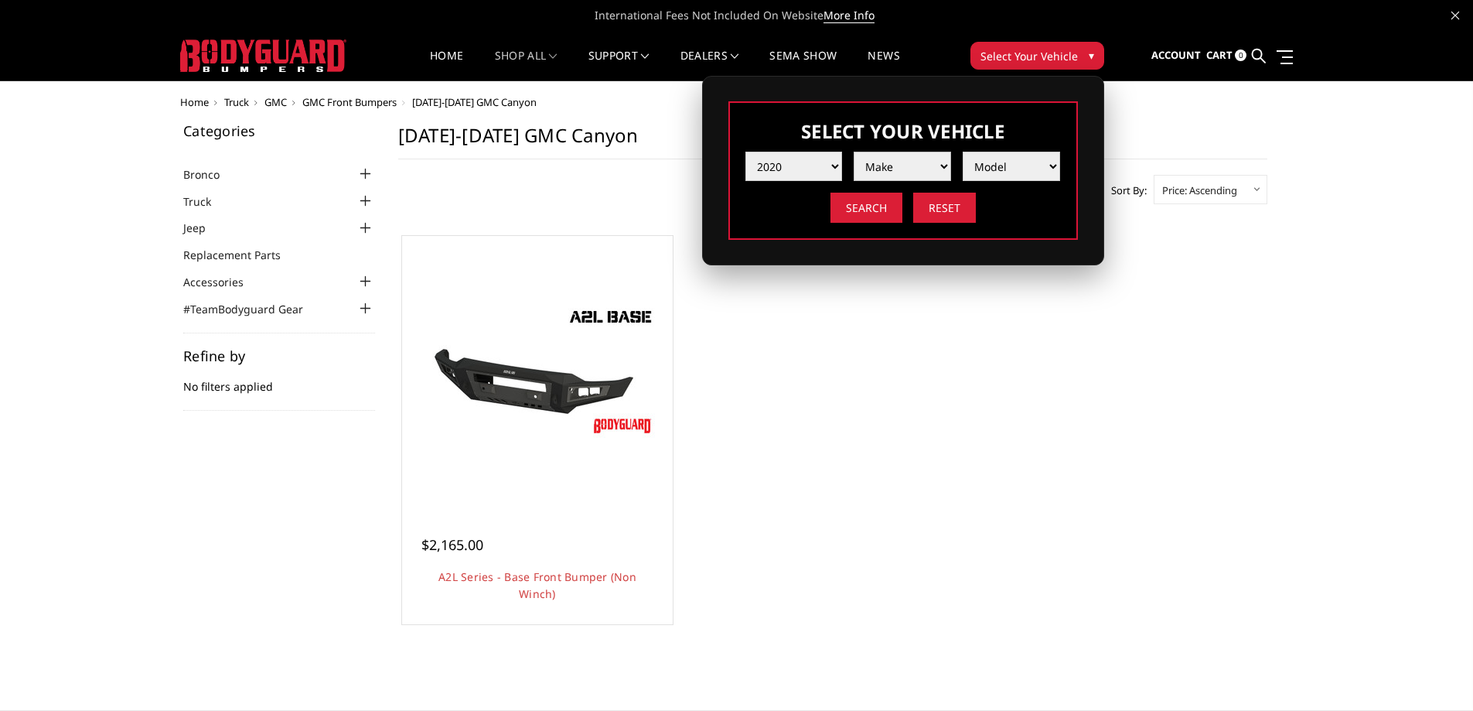
select select "mk_chevrolet"
click at [854, 152] on select "Make Chevrolet Ford GMC Nissan Ram Toyota" at bounding box center [902, 166] width 97 height 29
click at [1018, 162] on select "Model [US_STATE] Silverado 1500 Silverado 2500 / 3500 Silverado 4500 / 5500 / 6…" at bounding box center [1011, 166] width 97 height 29
select select "md_[US_STATE]"
click at [963, 152] on select "Model [US_STATE] Silverado 1500 Silverado 2500 / 3500 Silverado 4500 / 5500 / 6…" at bounding box center [1011, 166] width 97 height 29
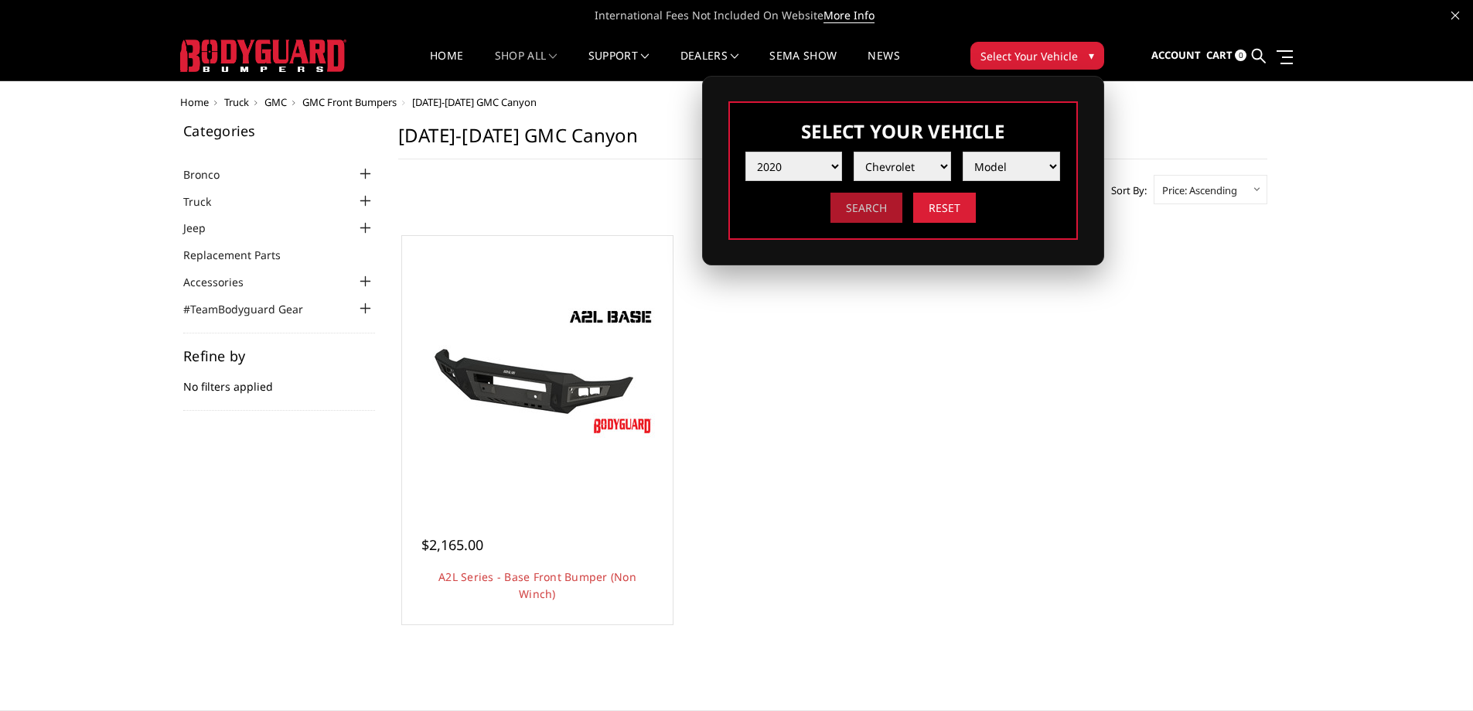
click at [882, 214] on input "Search" at bounding box center [867, 208] width 72 height 30
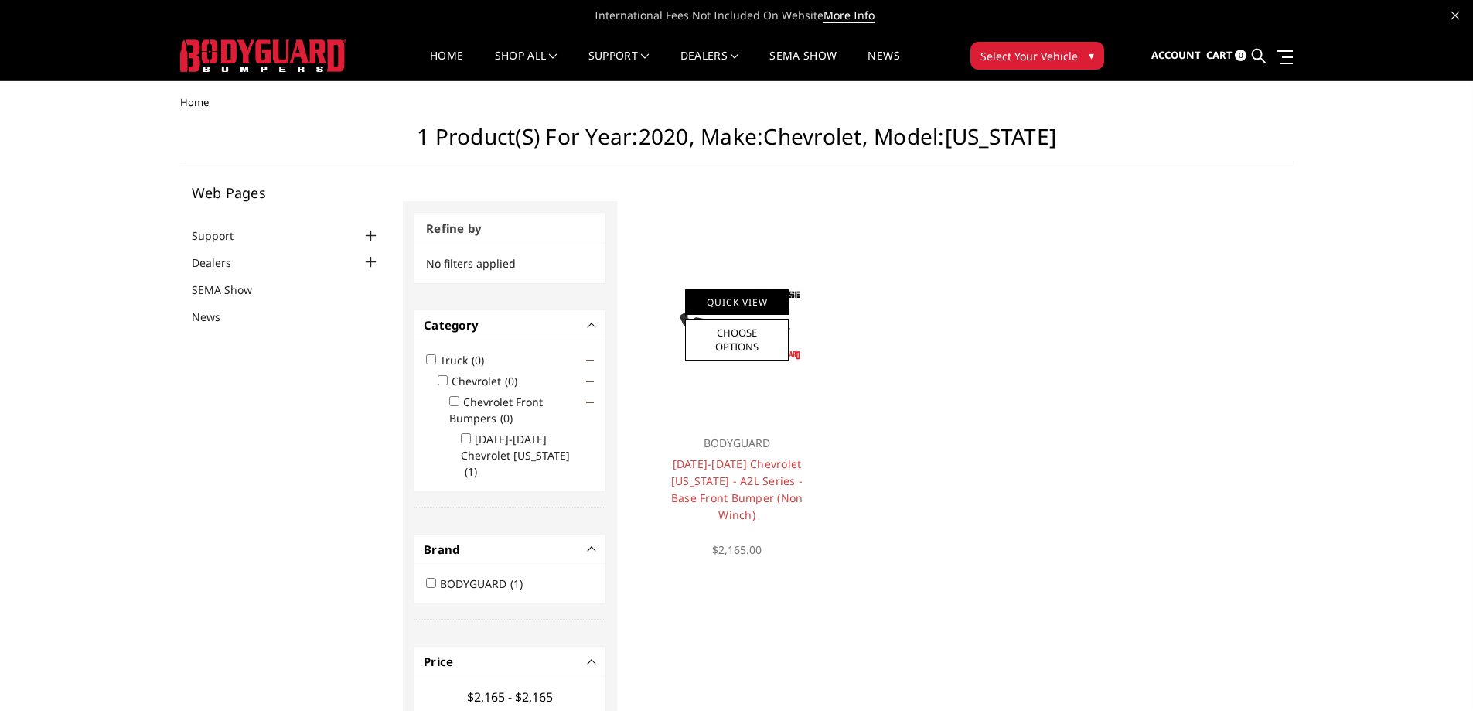
click at [736, 306] on link "Quick View" at bounding box center [737, 302] width 104 height 26
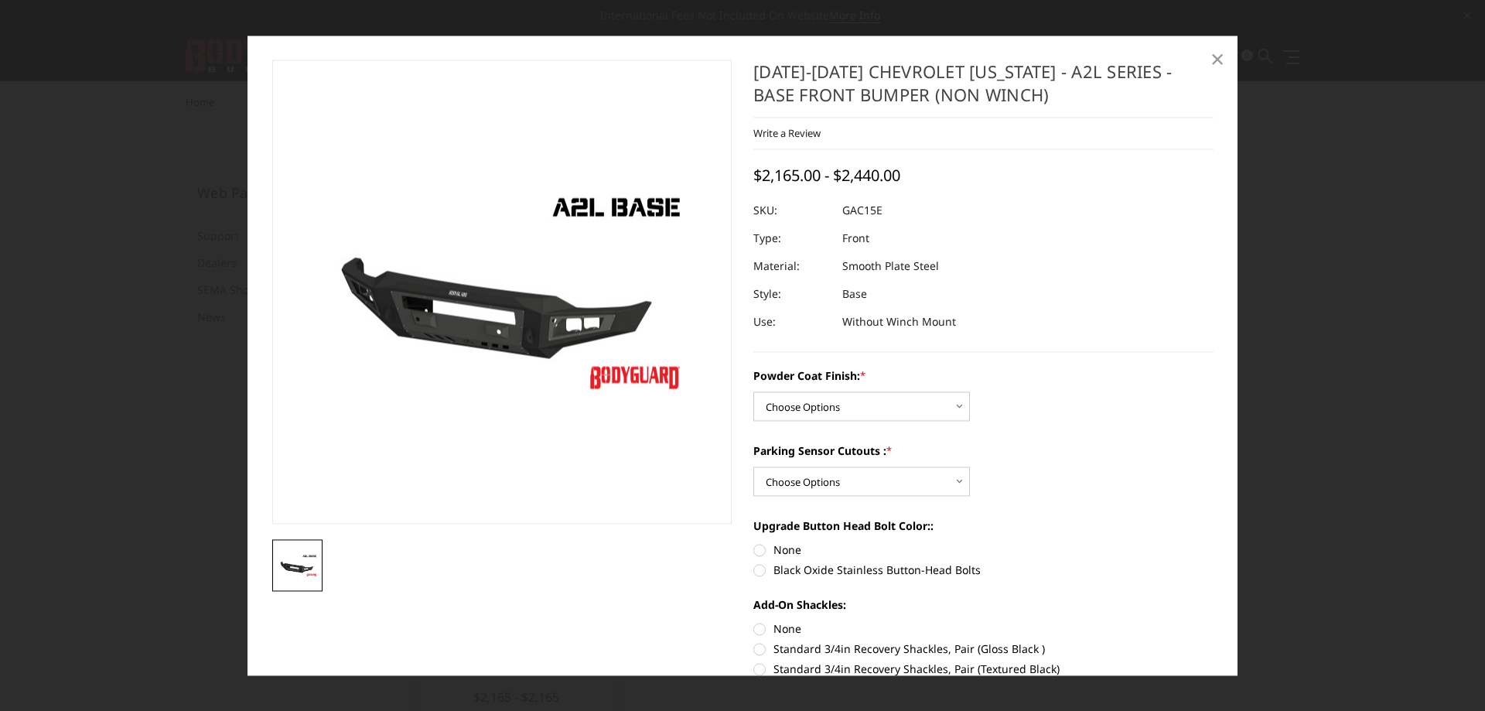
click at [1220, 65] on span "×" at bounding box center [1217, 59] width 14 height 33
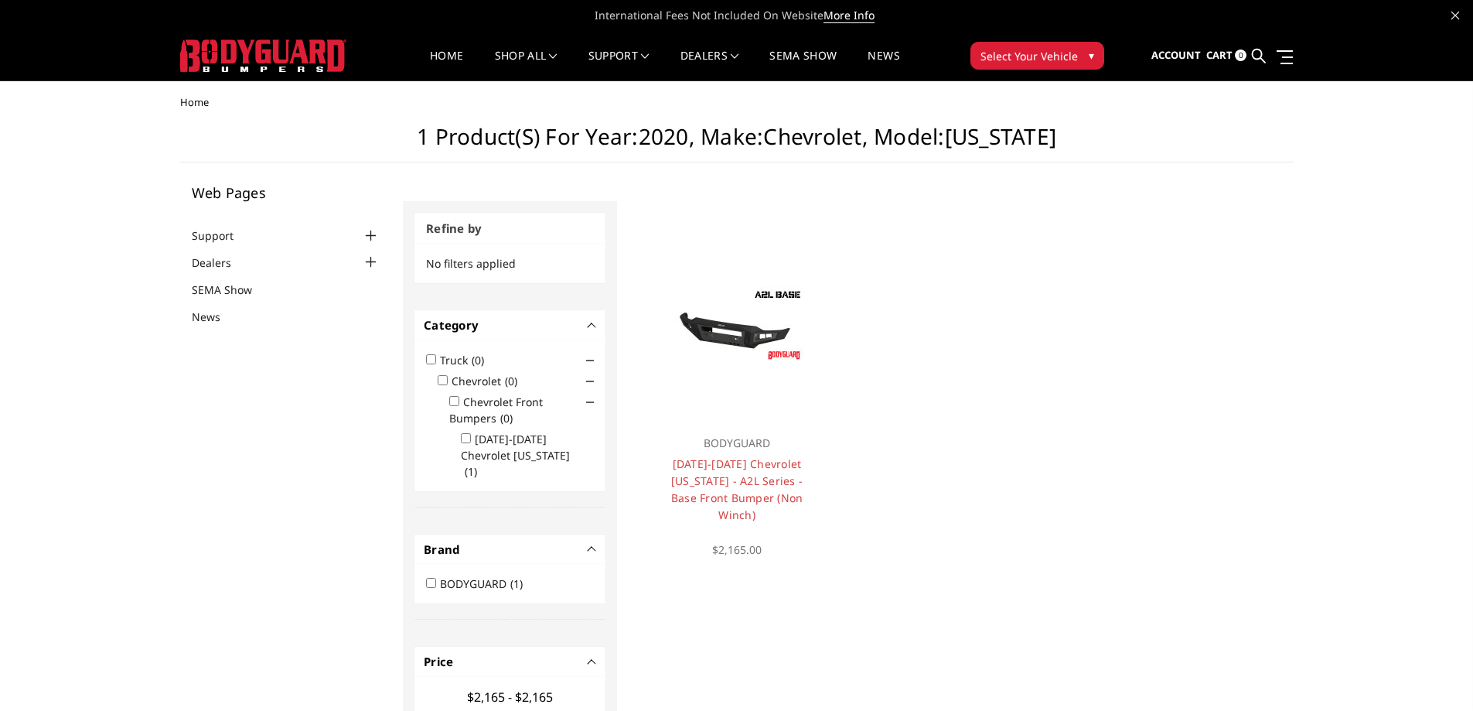
click at [1064, 51] on span "Select Your Vehicle" at bounding box center [1029, 56] width 97 height 16
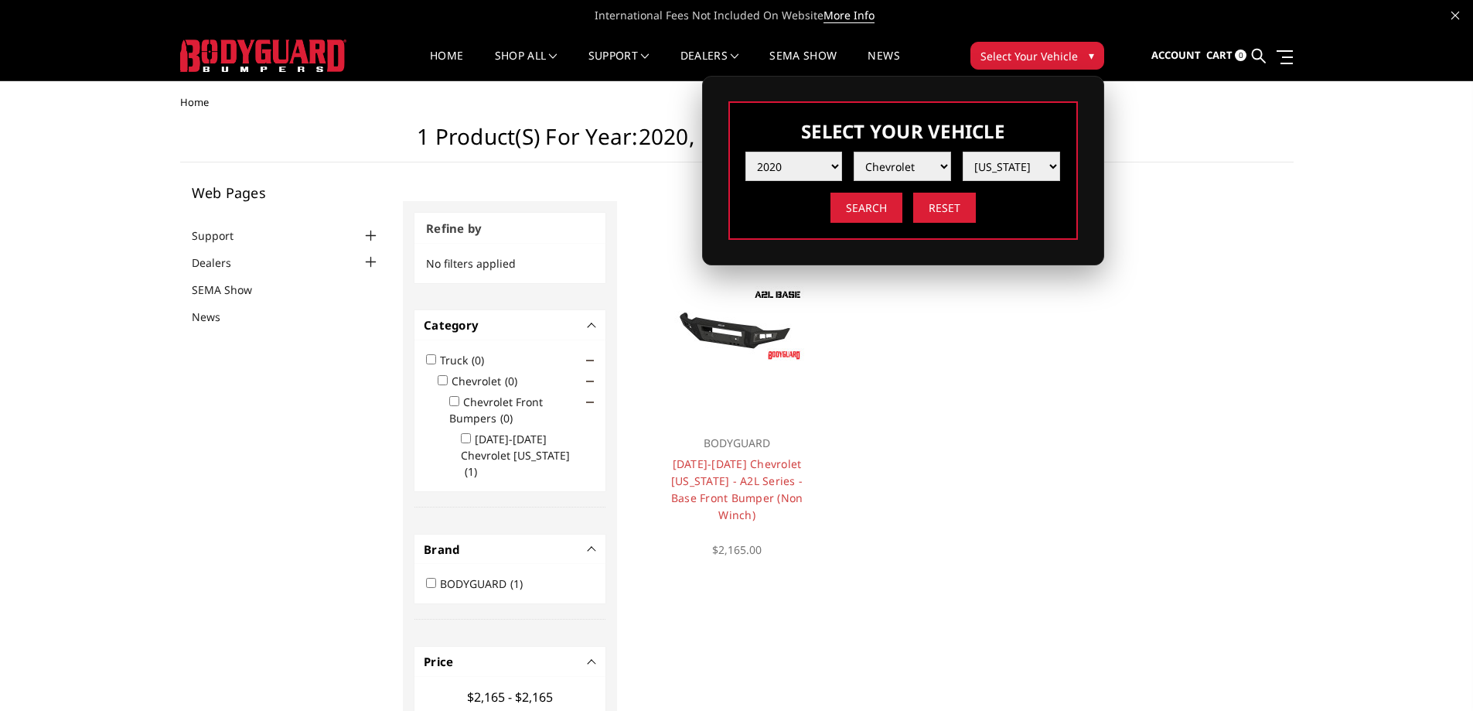
click at [910, 162] on select "Make Chevrolet Ford GMC Nissan Ram Toyota" at bounding box center [902, 166] width 97 height 29
select select "mk_gmc"
click at [854, 152] on select "Make Chevrolet Ford GMC Nissan Ram Toyota" at bounding box center [902, 166] width 97 height 29
click at [1001, 162] on select "Model Canyon Sierra 1500 Sierra 2500 / 3500 Yukon 1500" at bounding box center [1011, 166] width 97 height 29
select select "md_canyon"
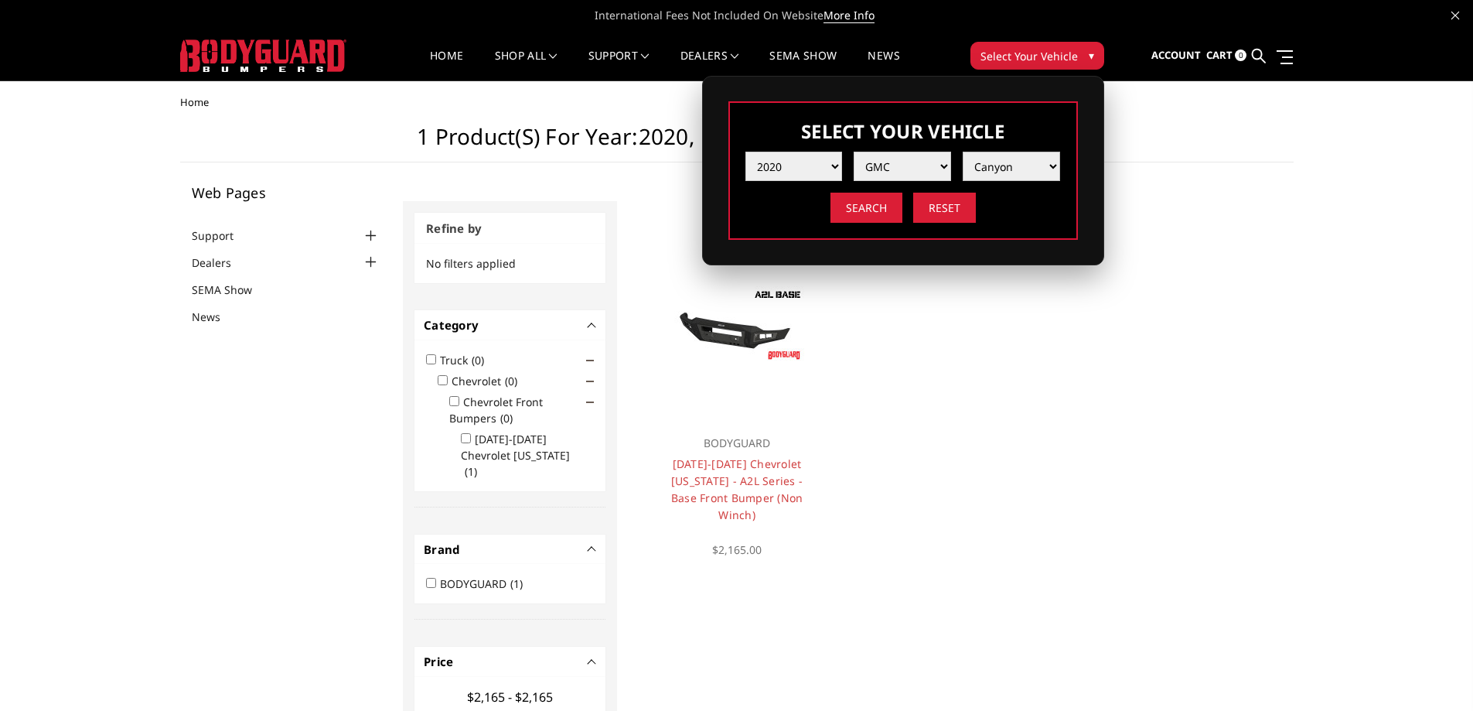
click at [963, 152] on select "Model Canyon Sierra 1500 Sierra 2500 / 3500 Yukon 1500" at bounding box center [1011, 166] width 97 height 29
click at [885, 208] on input "Search" at bounding box center [867, 208] width 72 height 30
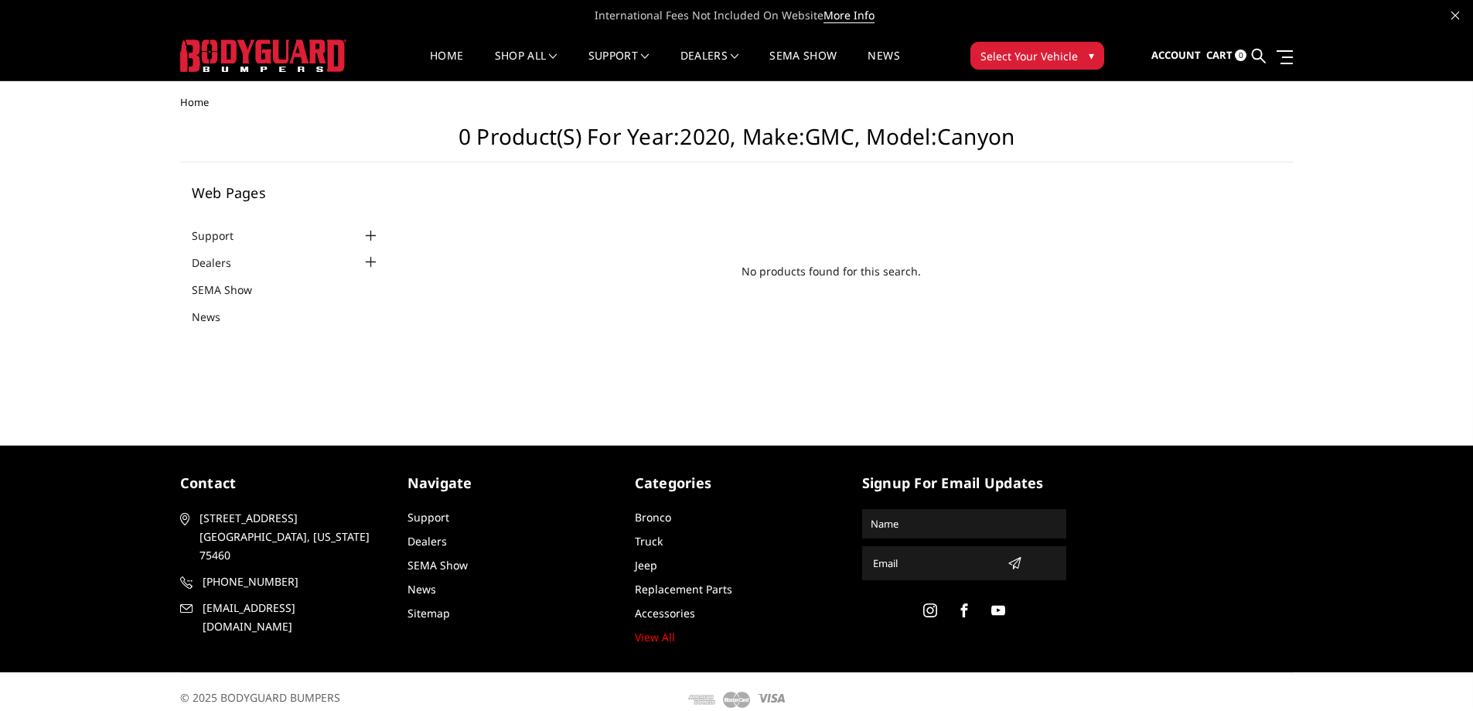
click at [0, 274] on div "Home 0 Product(s) for Year:2020, Make:GMC, Model:Canyon Web Pages Support FAQ I…" at bounding box center [736, 251] width 1473 height 309
